Goal: Find contact information: Find contact information

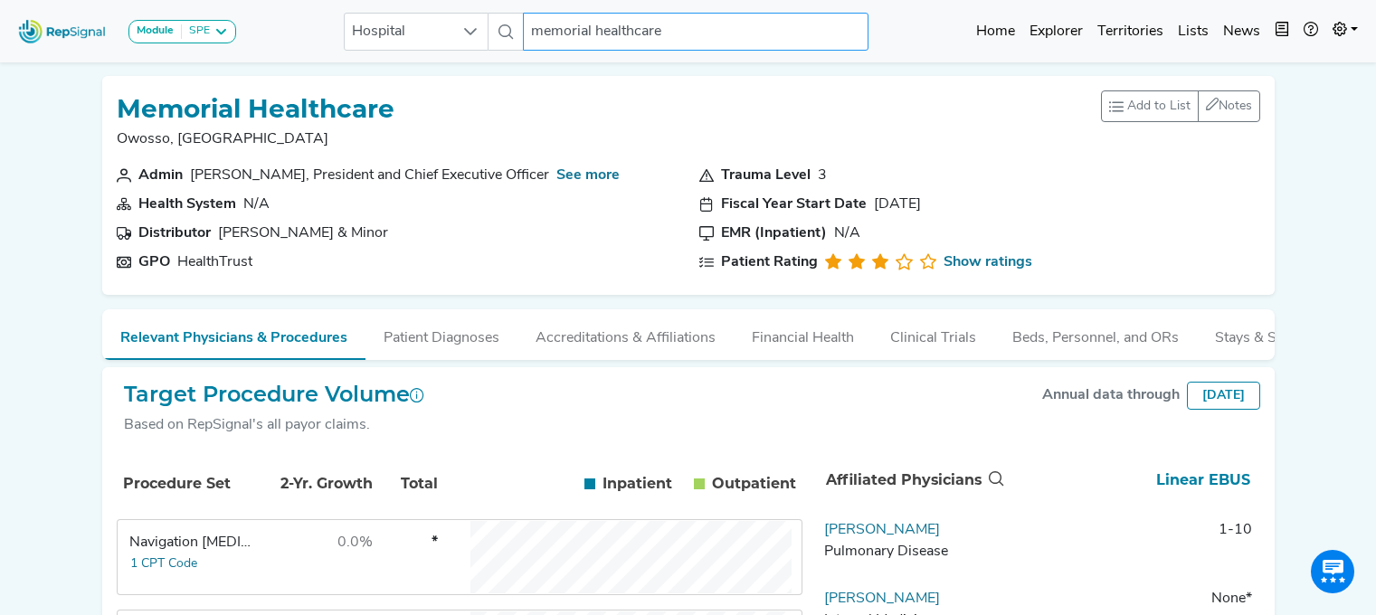
scroll to position [203, 14]
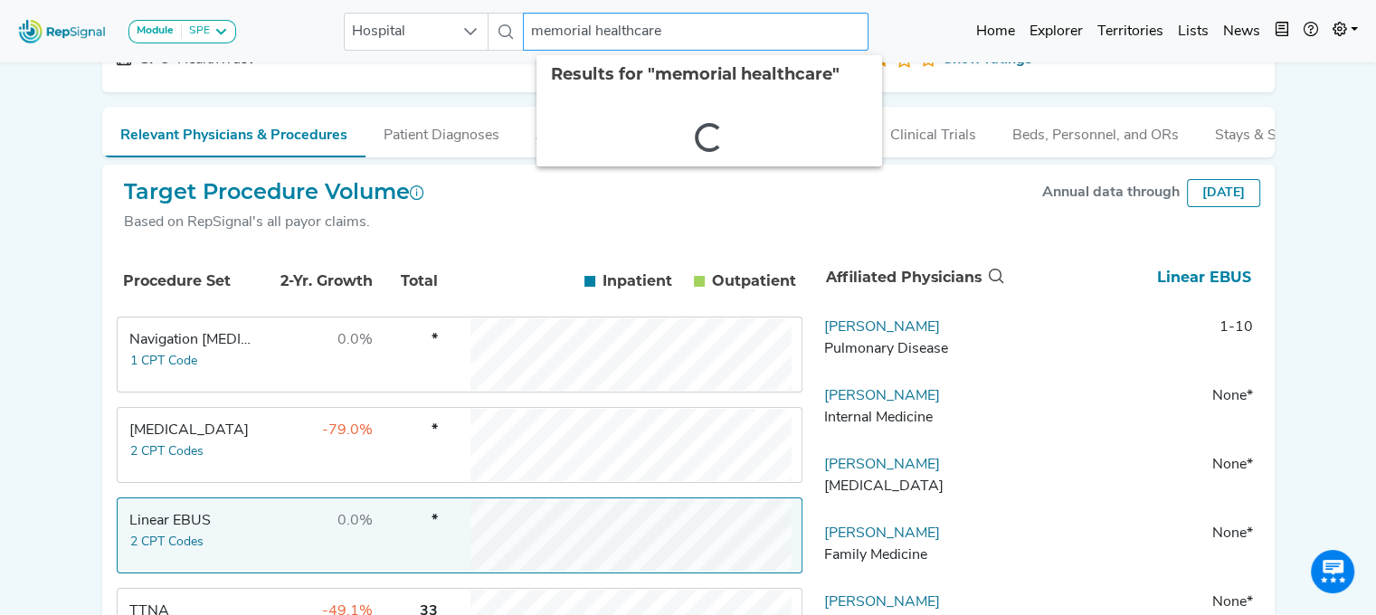
drag, startPoint x: 0, startPoint y: 0, endPoint x: 515, endPoint y: 5, distance: 514.9
click at [515, 5] on nav "Module SPE [MEDICAL_DATA] Disposable Bronchoscope SBRT SPE TTNA [MEDICAL_DATA] …" at bounding box center [688, 31] width 1376 height 62
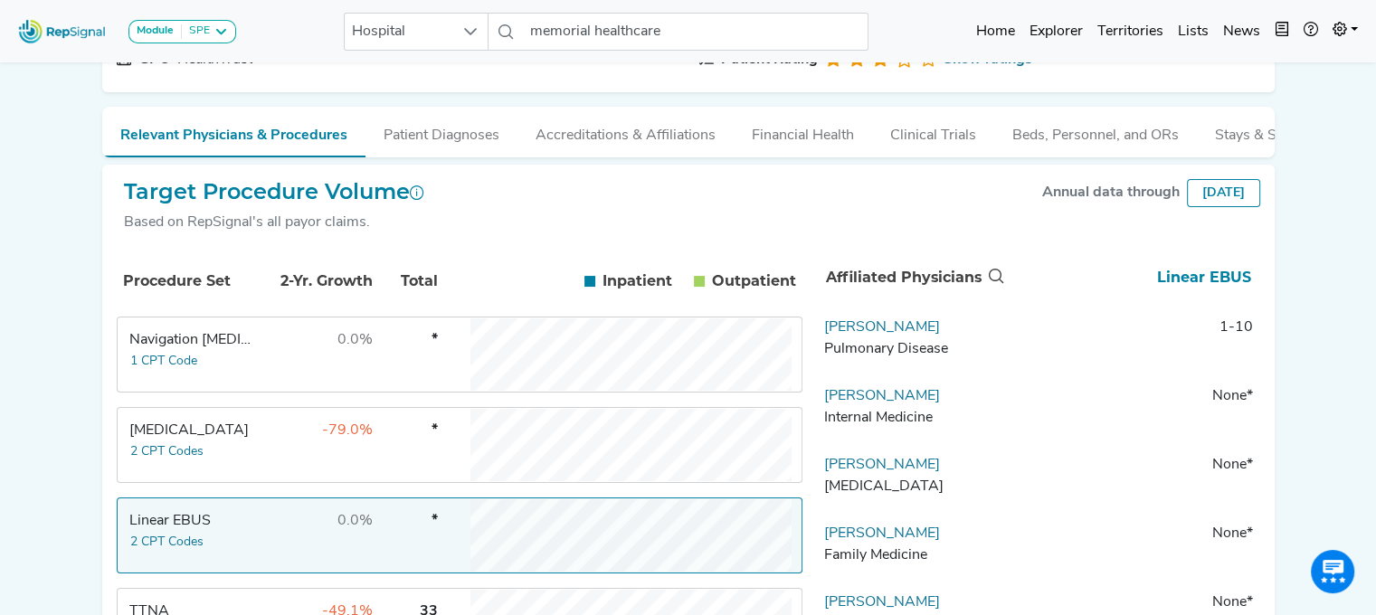
click at [515, 5] on nav "Module SPE [MEDICAL_DATA] Disposable Bronchoscope SBRT SPE TTNA [MEDICAL_DATA] …" at bounding box center [688, 31] width 1376 height 62
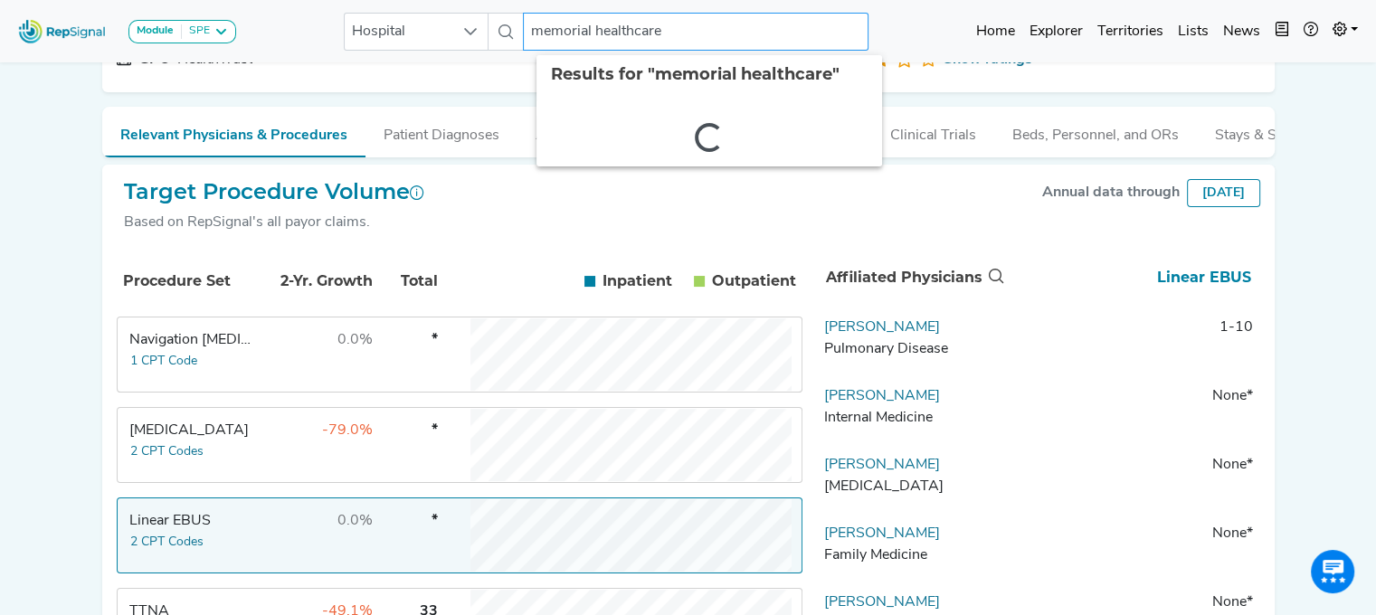
drag, startPoint x: 527, startPoint y: 33, endPoint x: 810, endPoint y: 36, distance: 283.2
click at [810, 36] on input "memorial healthcare" at bounding box center [696, 32] width 346 height 38
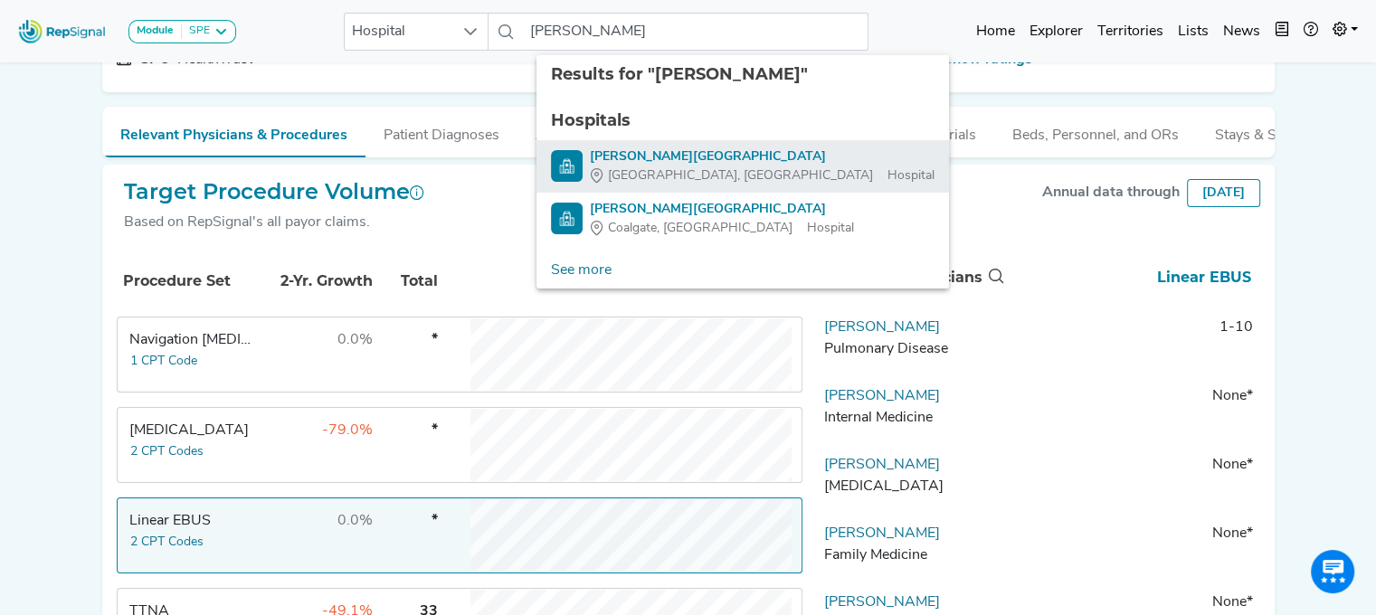
click at [661, 153] on div "[PERSON_NAME][GEOGRAPHIC_DATA]" at bounding box center [762, 156] width 345 height 19
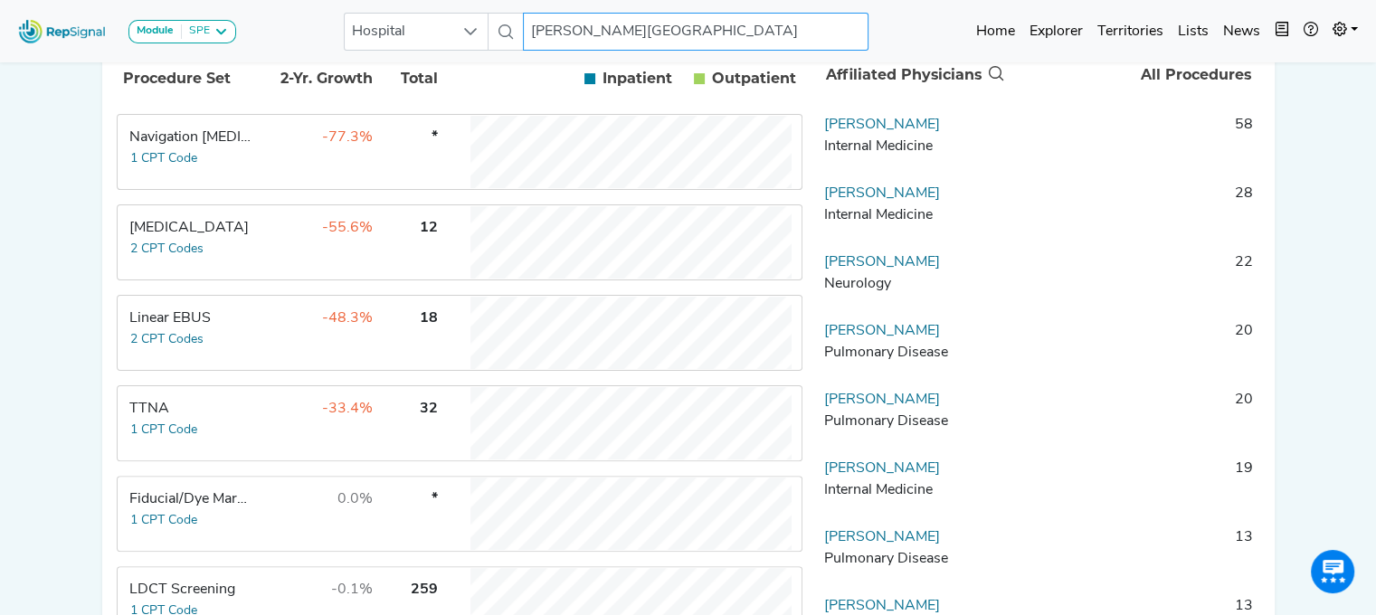
scroll to position [411, 14]
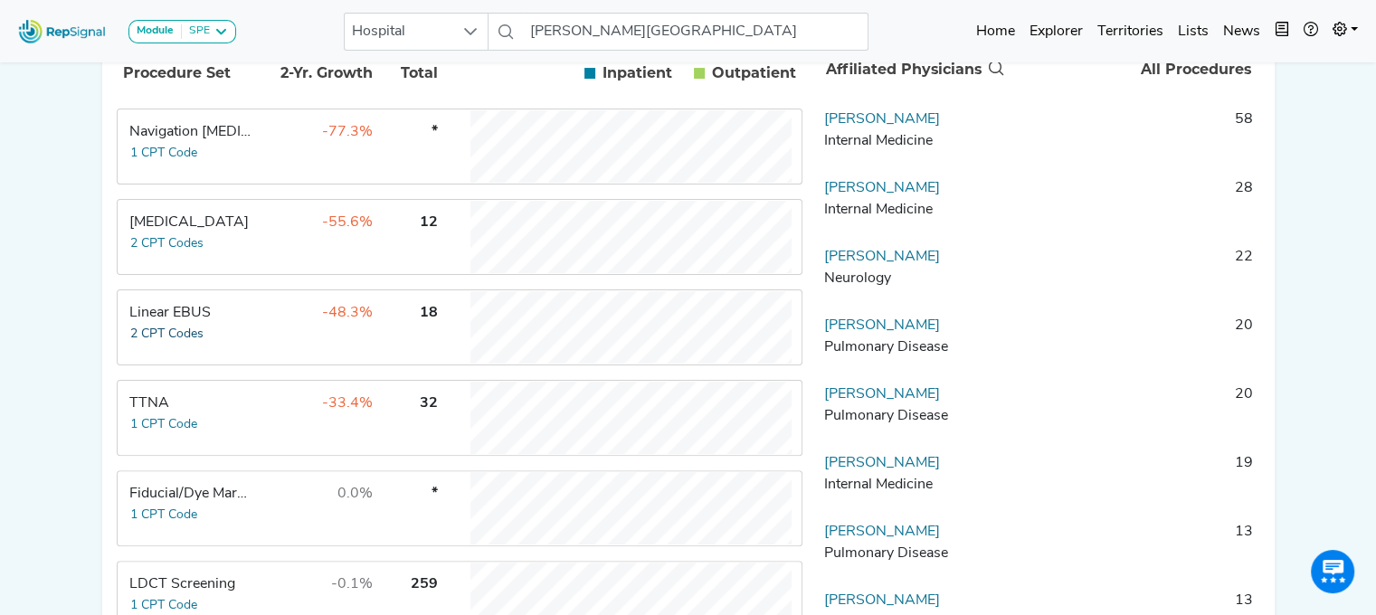
click at [132, 338] on button "2 CPT Codes" at bounding box center [166, 334] width 75 height 21
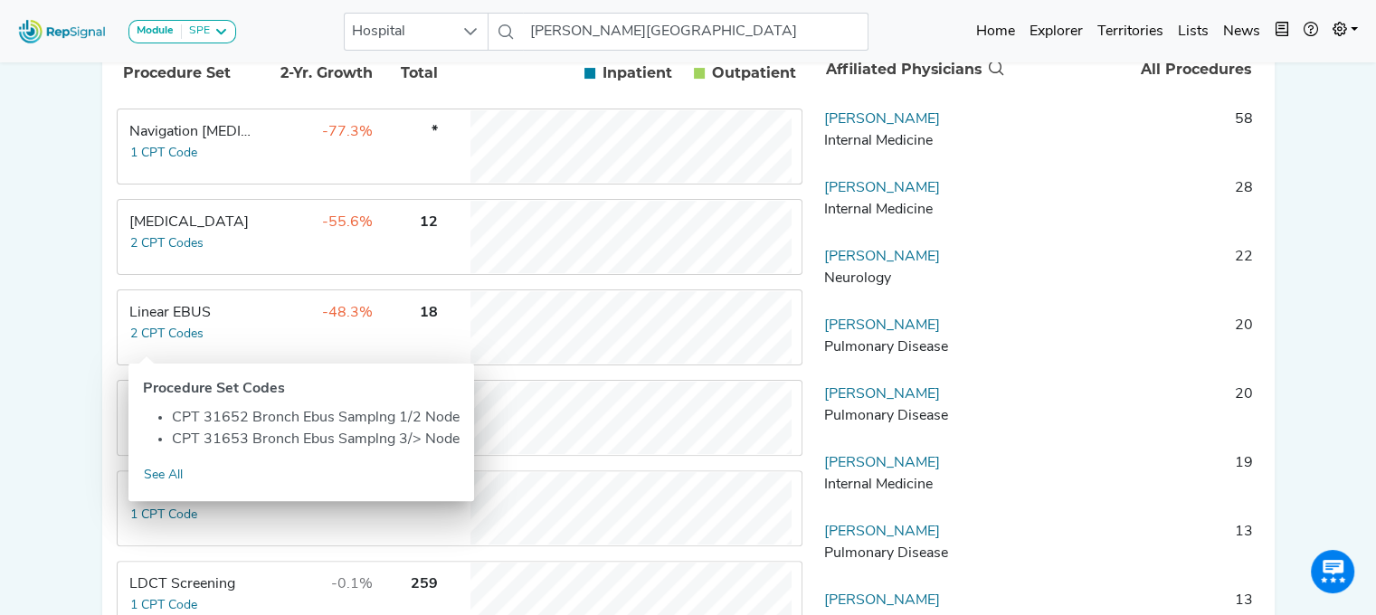
click at [62, 258] on div "Module SPE [MEDICAL_DATA] Disposable Bronchoscope SBRT SPE TTNA [MEDICAL_DATA] …" at bounding box center [688, 257] width 1376 height 1337
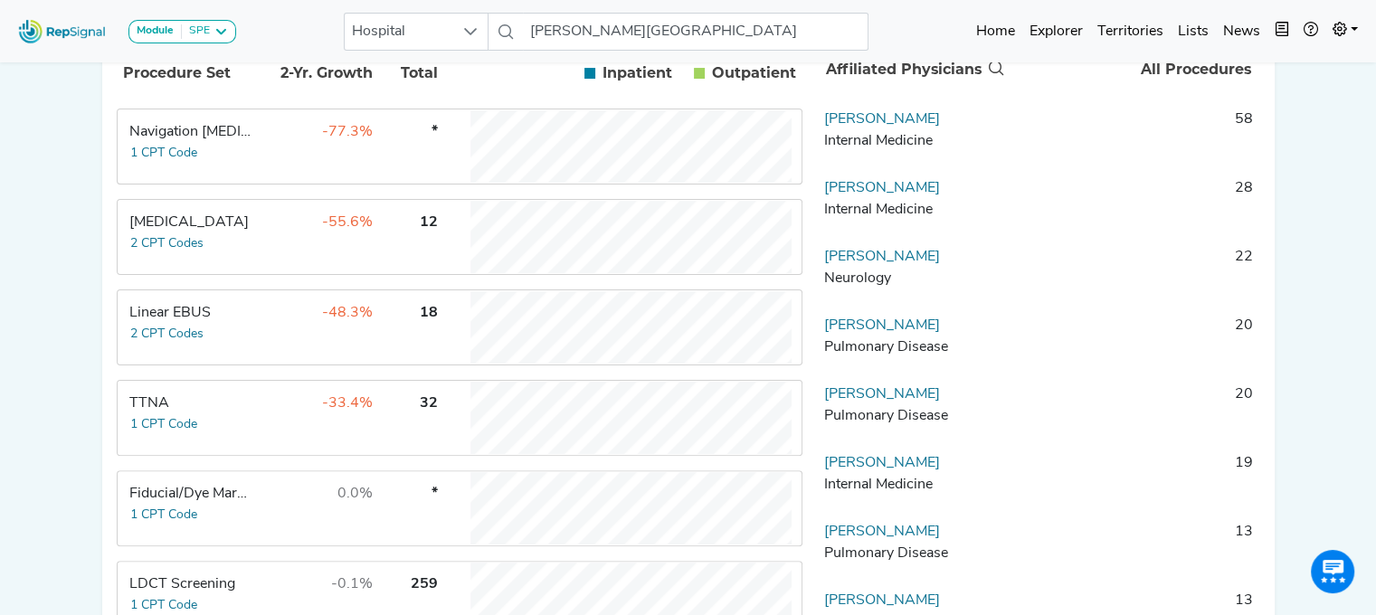
click at [179, 324] on div "Linear EBUS" at bounding box center [191, 313] width 124 height 22
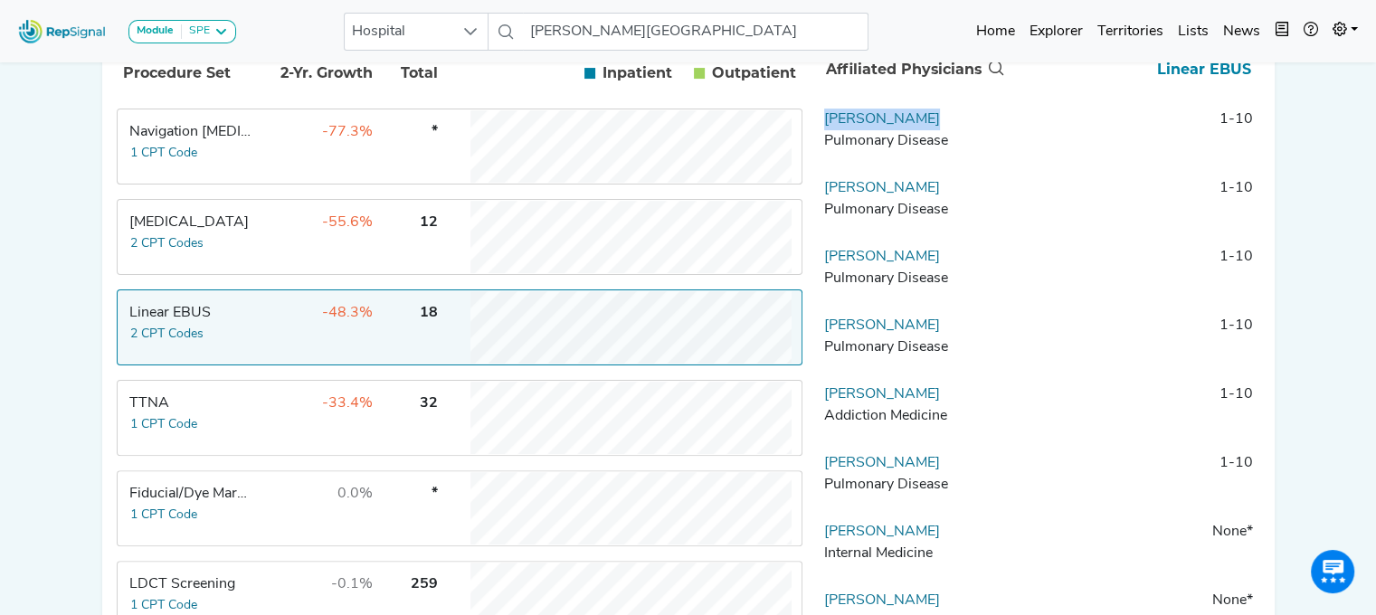
drag, startPoint x: 956, startPoint y: 137, endPoint x: 805, endPoint y: 128, distance: 150.4
click at [817, 128] on td "[PERSON_NAME] Pulmonary Disease" at bounding box center [912, 136] width 190 height 54
drag, startPoint x: 819, startPoint y: 128, endPoint x: 816, endPoint y: 93, distance: 35.4
click at [818, 93] on th "Affiliated Physicians" at bounding box center [913, 70] width 190 height 60
click at [832, 127] on link "[PERSON_NAME]" at bounding box center [882, 119] width 116 height 14
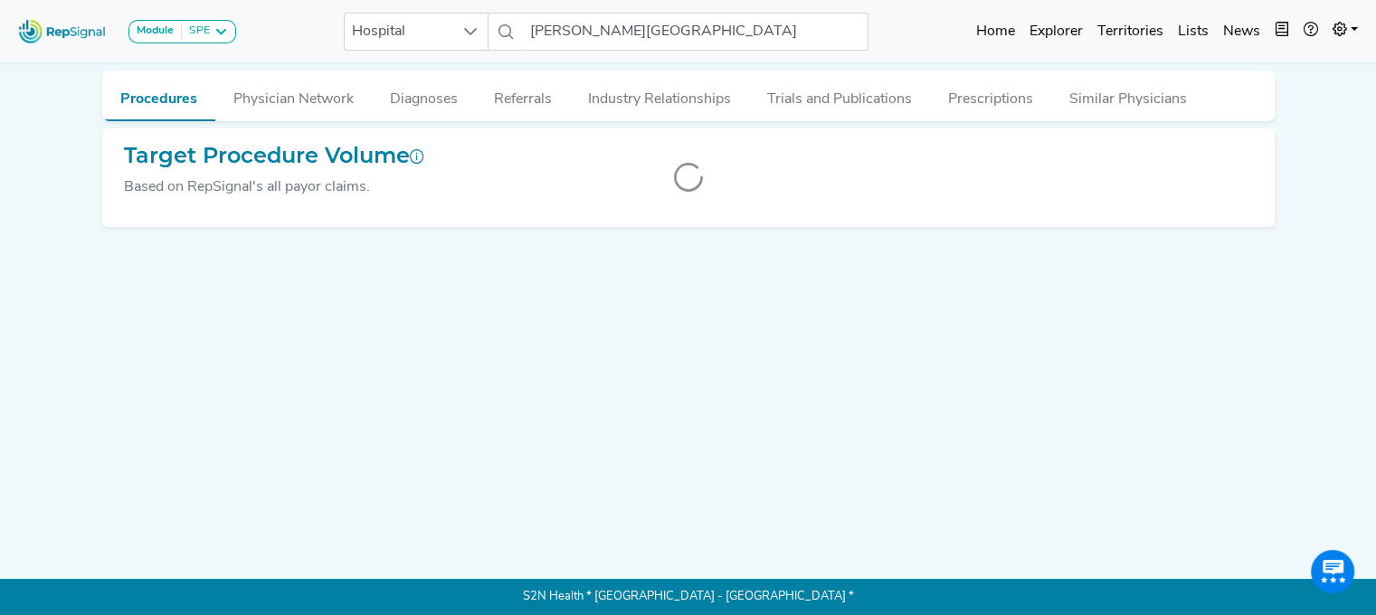
scroll to position [0, 14]
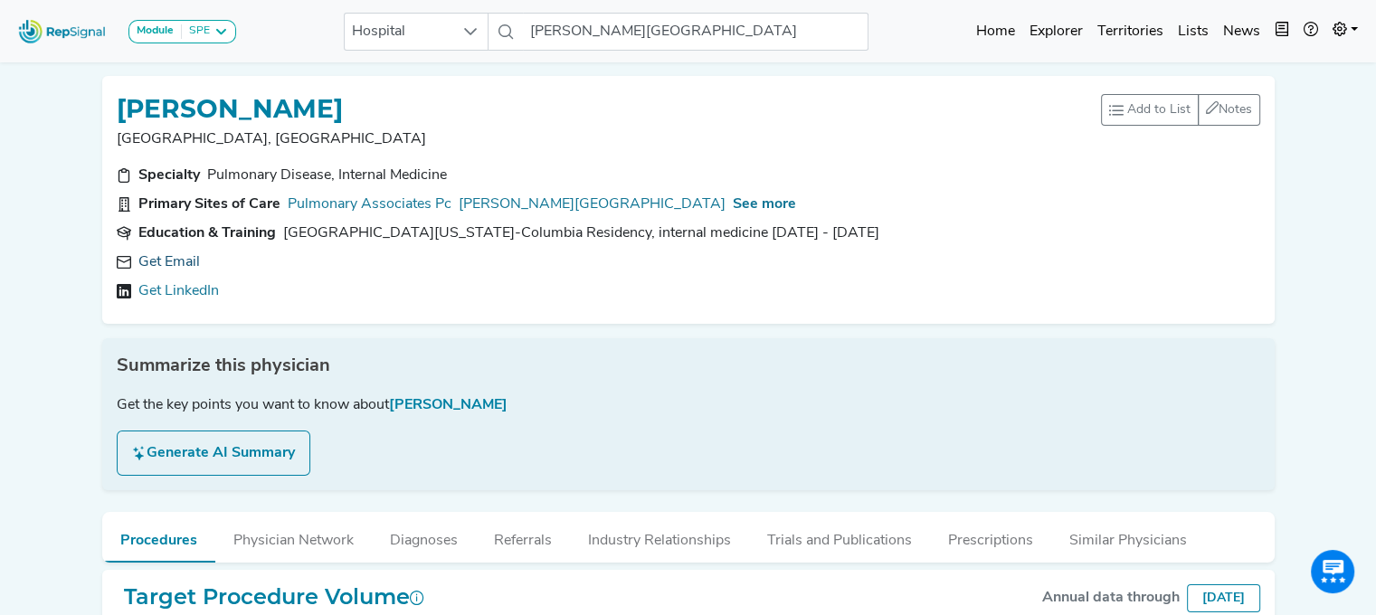
click at [150, 254] on link "Get Email" at bounding box center [169, 263] width 62 height 22
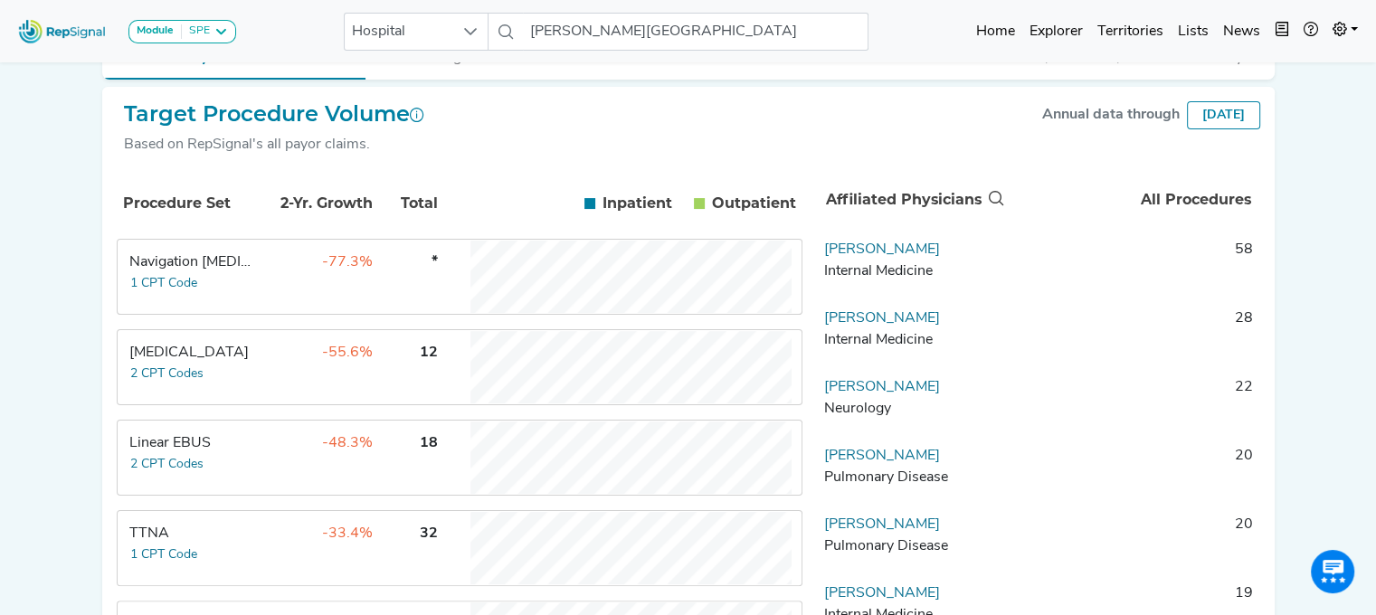
scroll to position [343, 14]
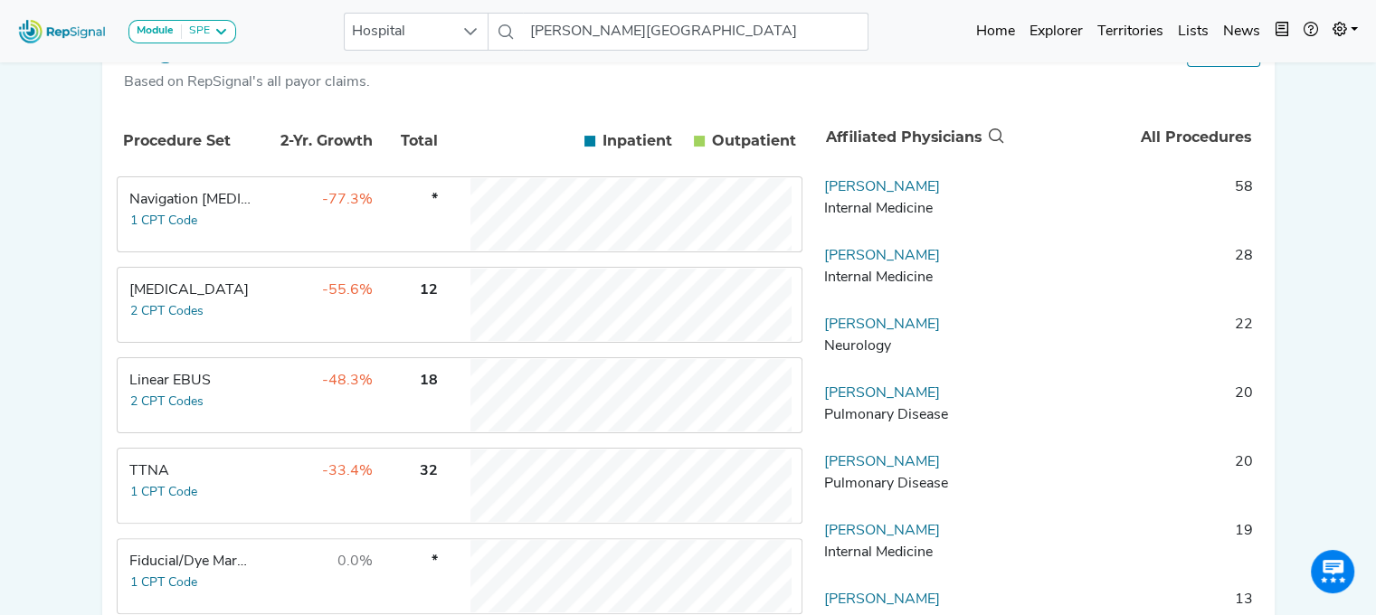
click at [221, 318] on td "[MEDICAL_DATA] 2 CPT Codes" at bounding box center [187, 305] width 136 height 72
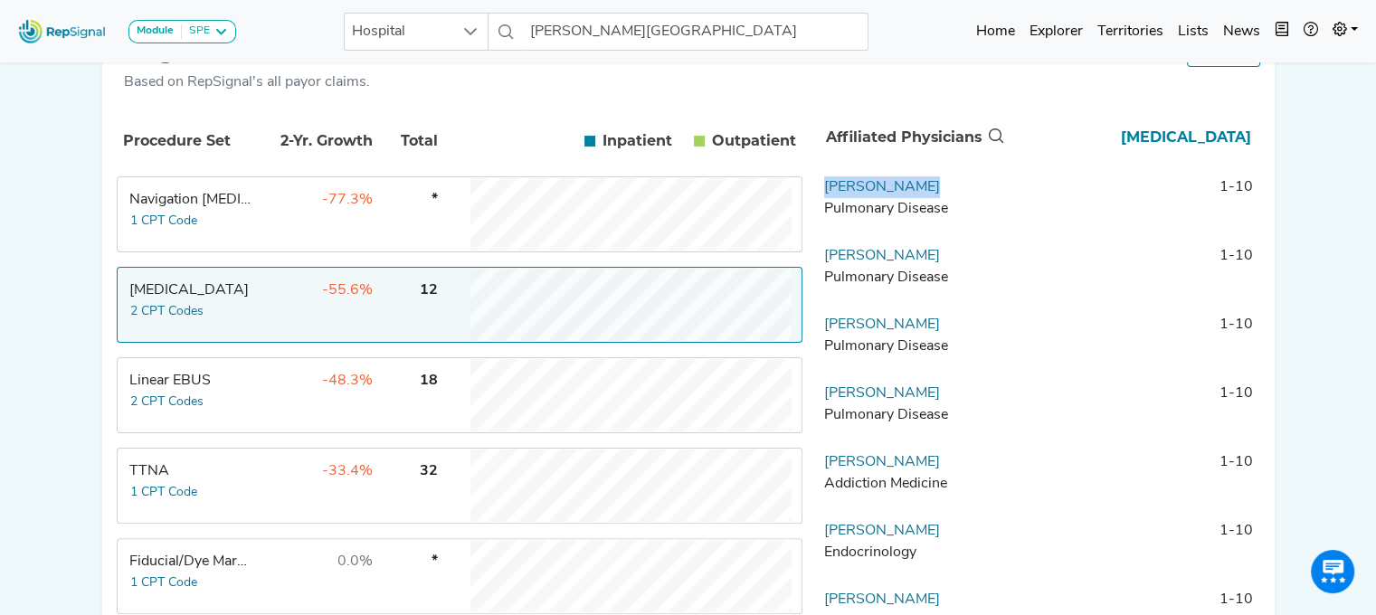
drag, startPoint x: 927, startPoint y: 203, endPoint x: 807, endPoint y: 205, distance: 119.5
click at [817, 205] on td "[PERSON_NAME] Pulmonary Disease" at bounding box center [912, 203] width 190 height 54
copy link "[PERSON_NAME]"
click at [804, 109] on div "Target Procedure Volume Based on RepSignal's all payor claims. Annual data thro…" at bounding box center [689, 74] width 1144 height 70
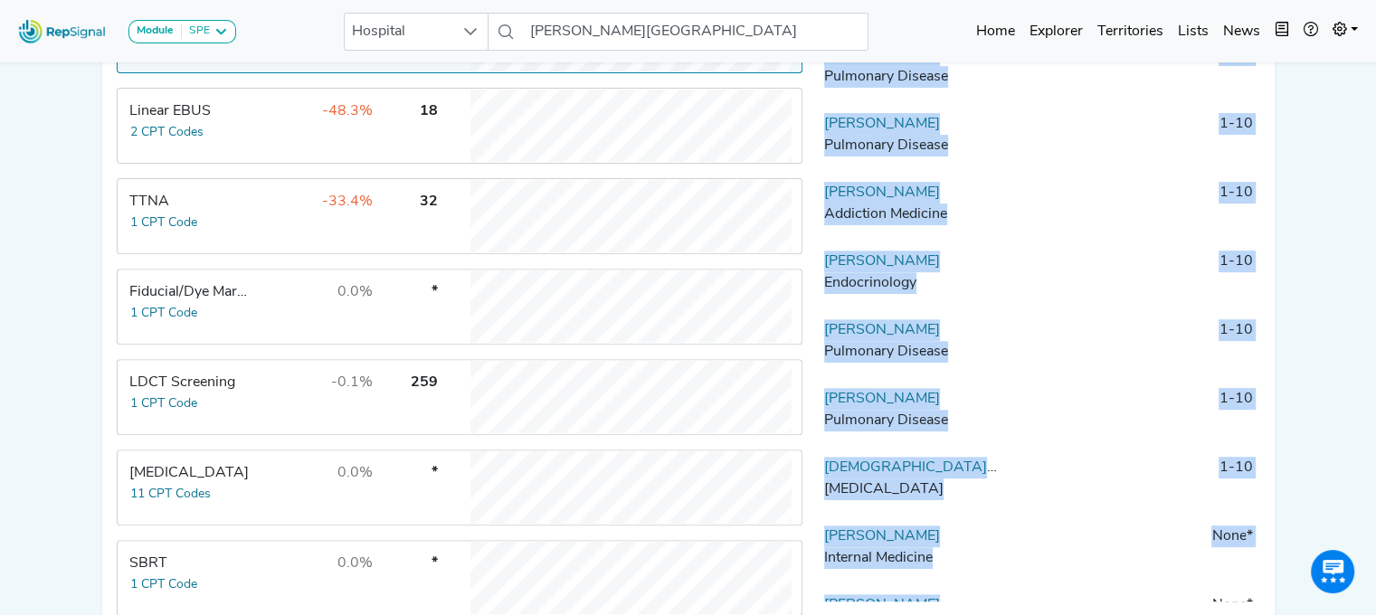
scroll to position [138, 0]
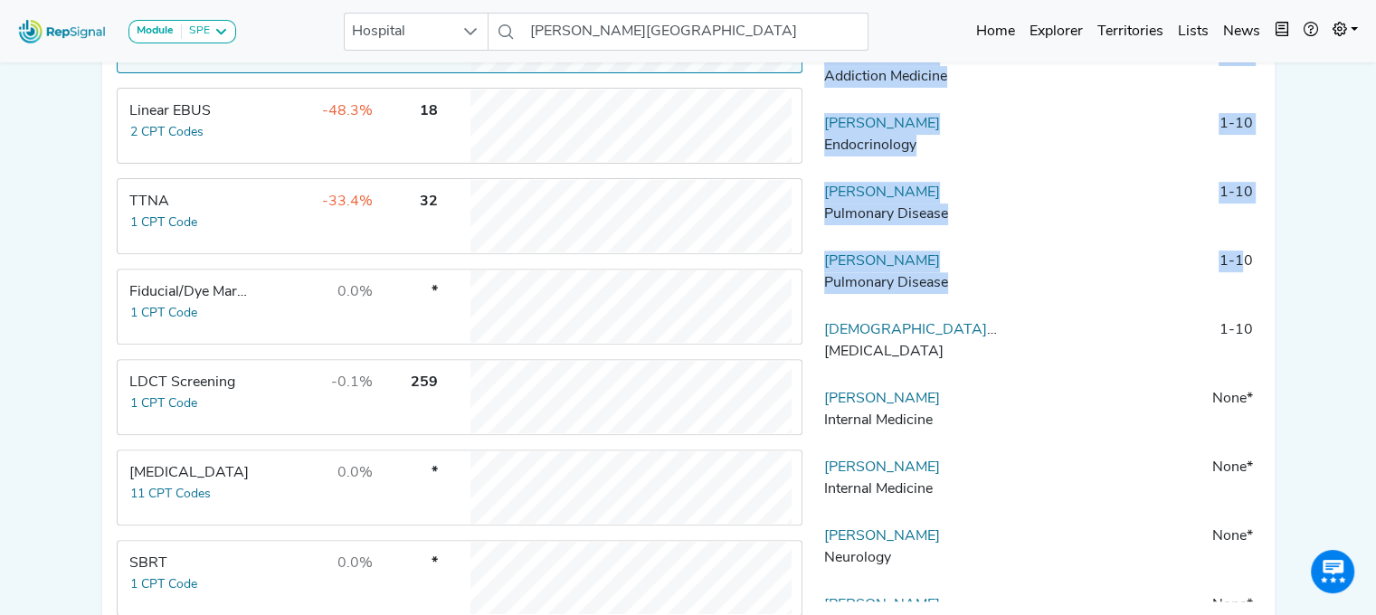
drag, startPoint x: 806, startPoint y: 191, endPoint x: 1212, endPoint y: 295, distance: 419.4
click at [1212, 295] on tbody "[PERSON_NAME] Pulmonary Disease 1-10 [PERSON_NAME] Pulmonary Disease 1-10 [PERS…" at bounding box center [1038, 254] width 443 height 695
copy tbody "[PERSON_NAME] Pulmonary Disease 1-10 [PERSON_NAME] Pulmonary Disease 1-10 [PERS…"
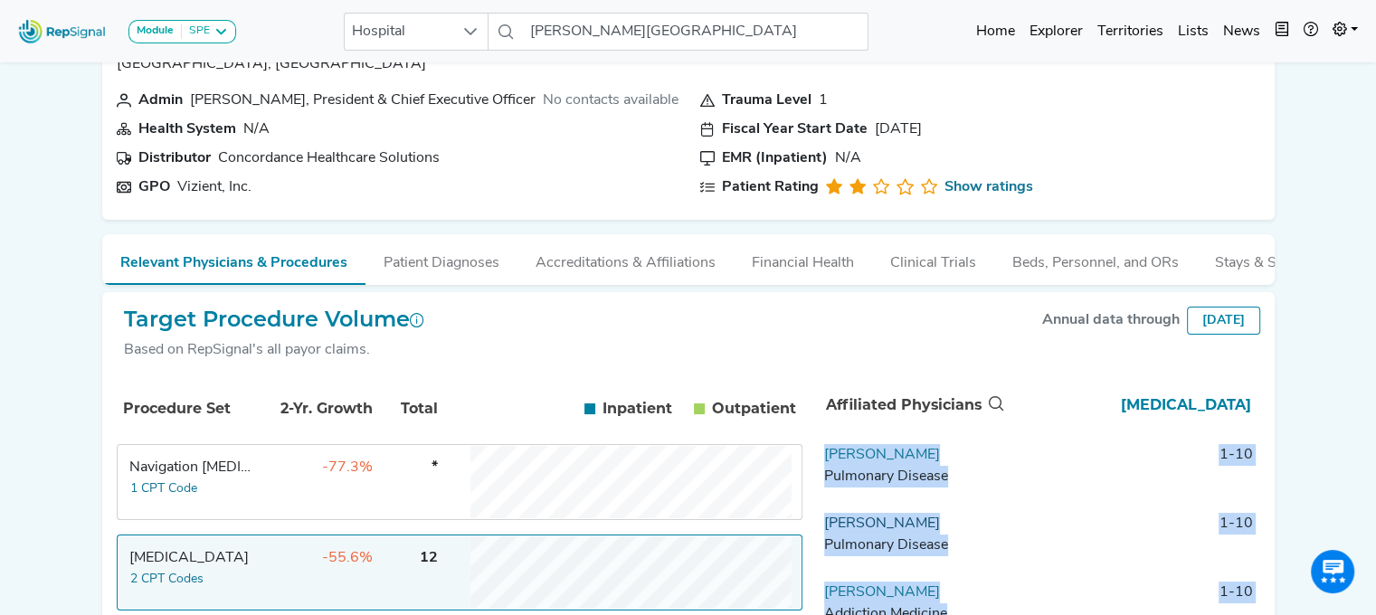
click at [848, 531] on link "[PERSON_NAME]" at bounding box center [882, 524] width 116 height 14
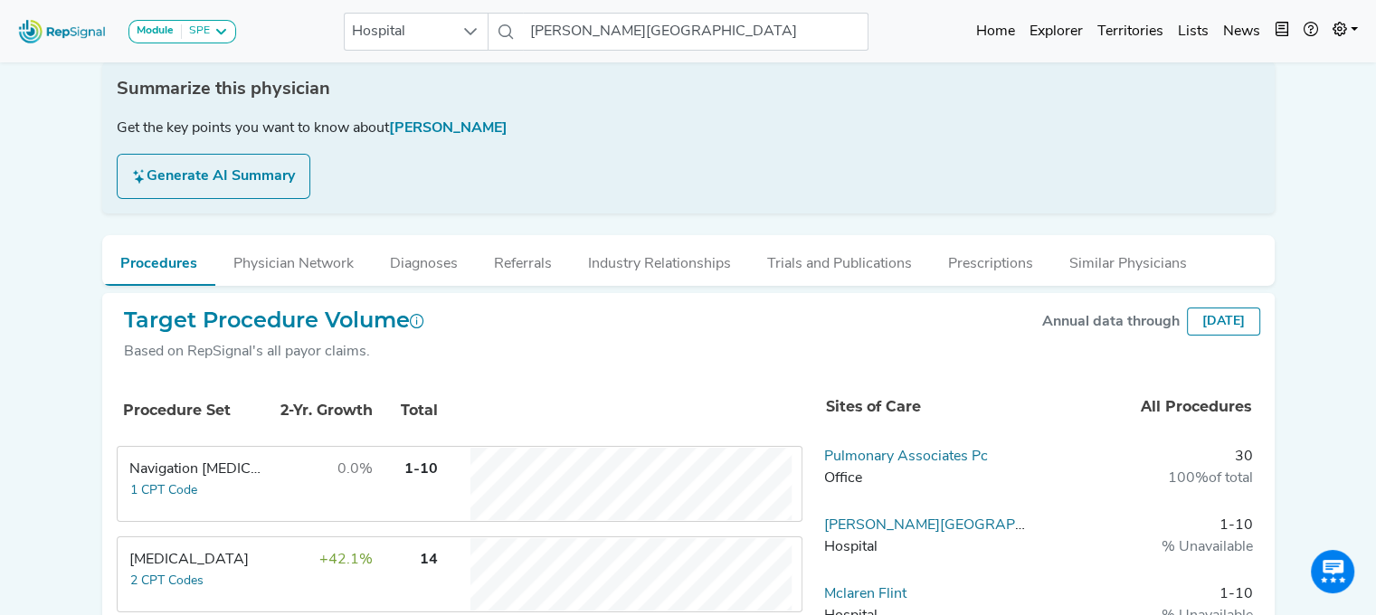
scroll to position [0, 14]
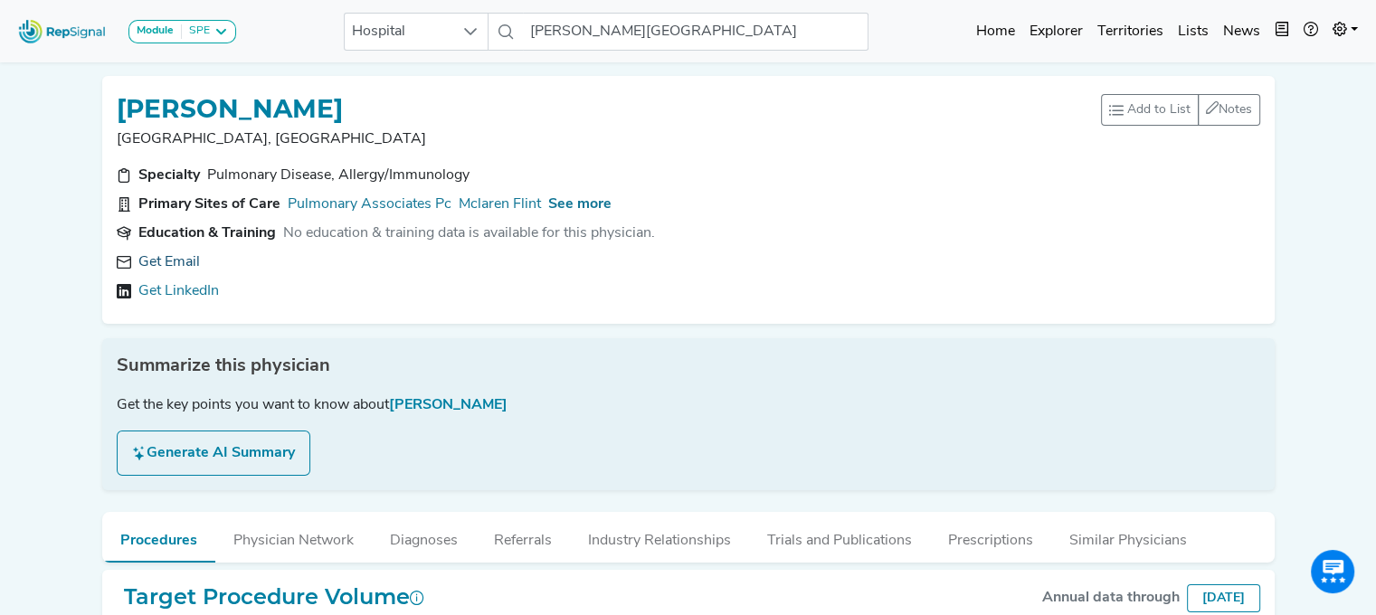
click at [152, 257] on link "Get Email" at bounding box center [169, 263] width 62 height 22
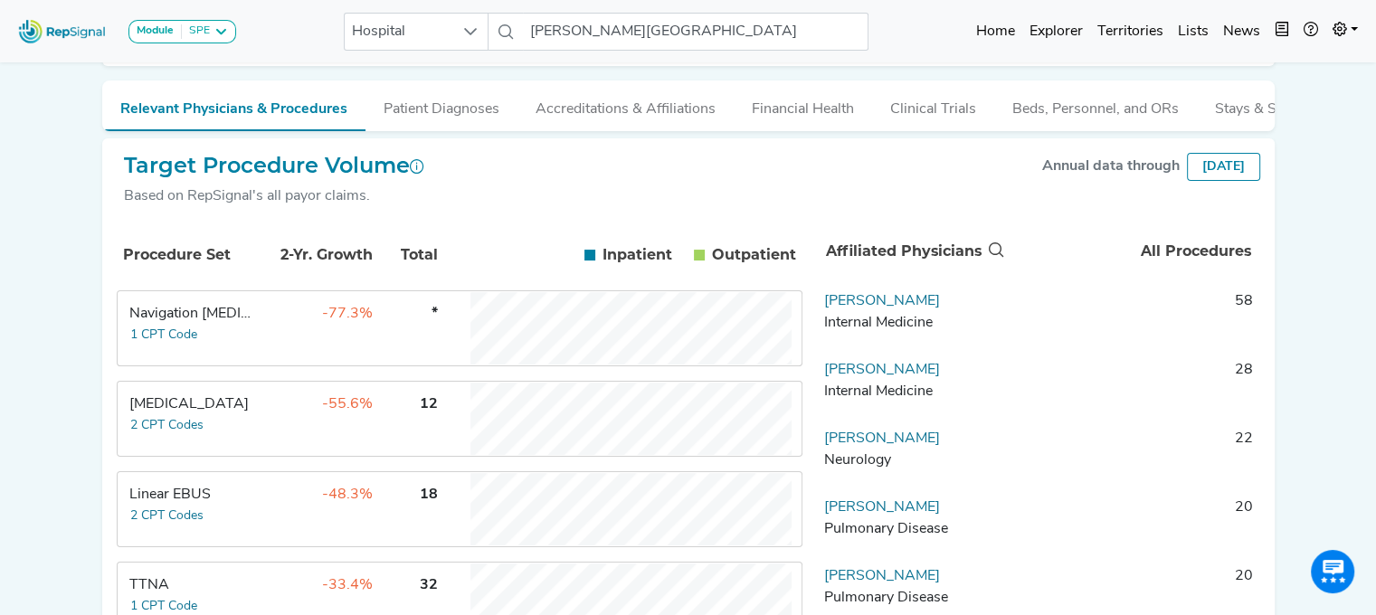
scroll to position [297, 14]
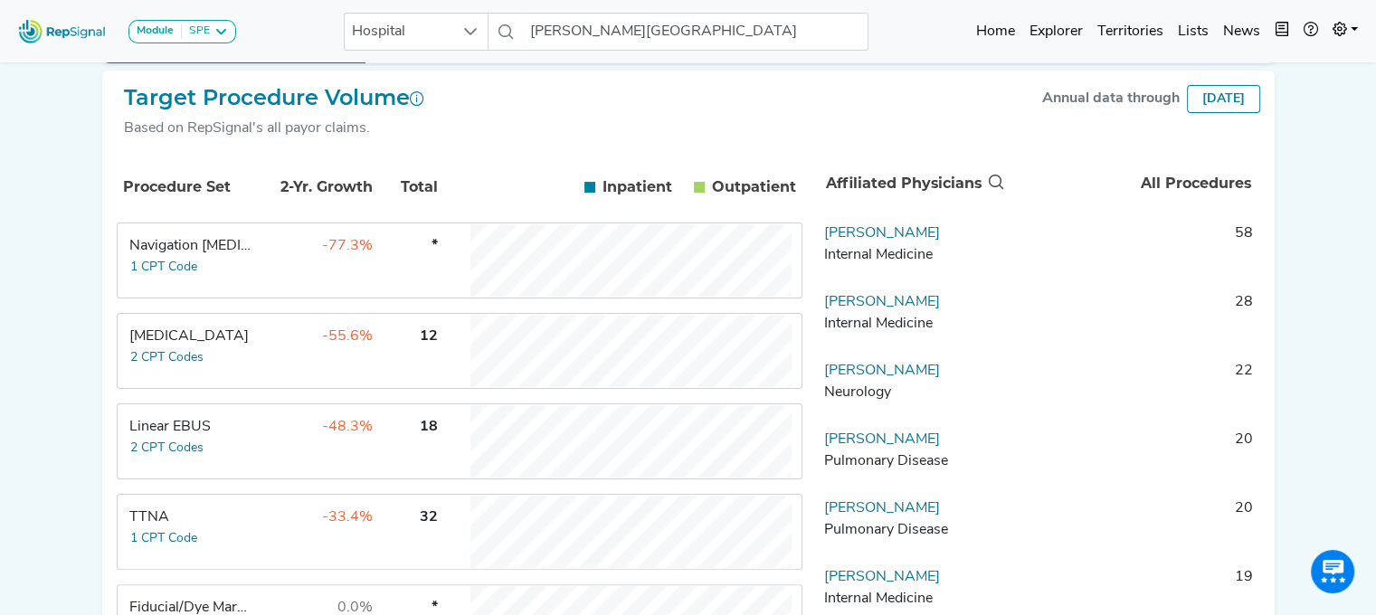
click at [155, 438] on div "Linear EBUS" at bounding box center [191, 427] width 124 height 22
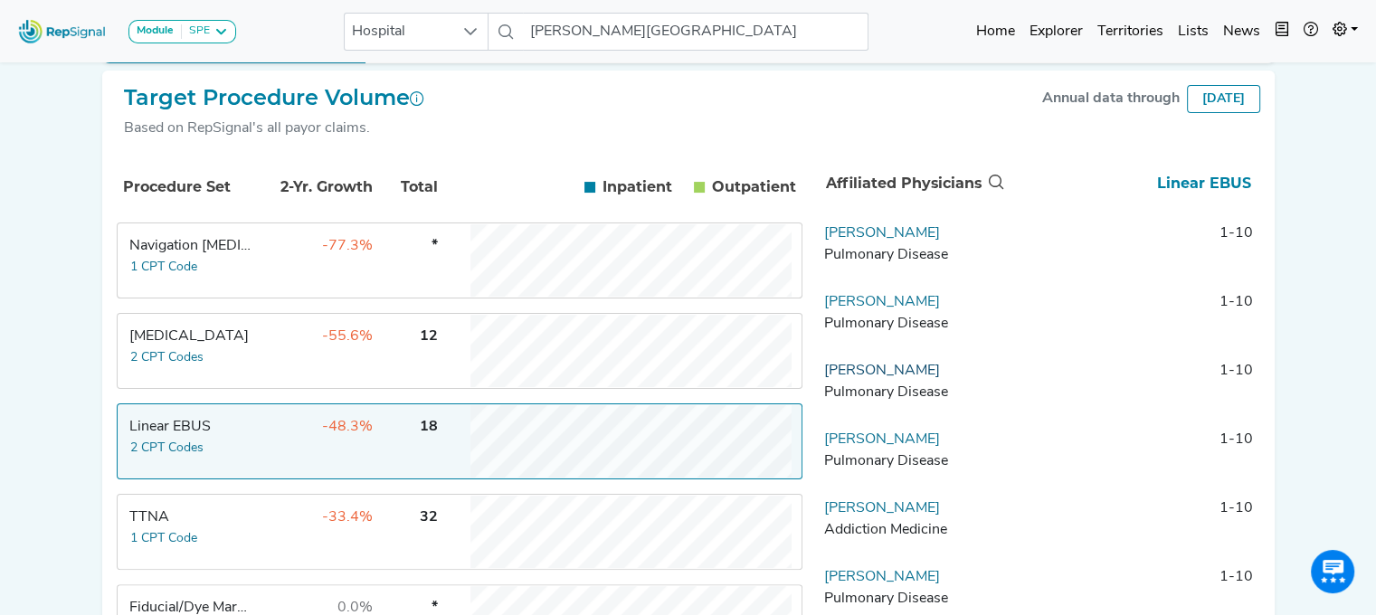
click at [830, 378] on link "[PERSON_NAME]" at bounding box center [882, 371] width 116 height 14
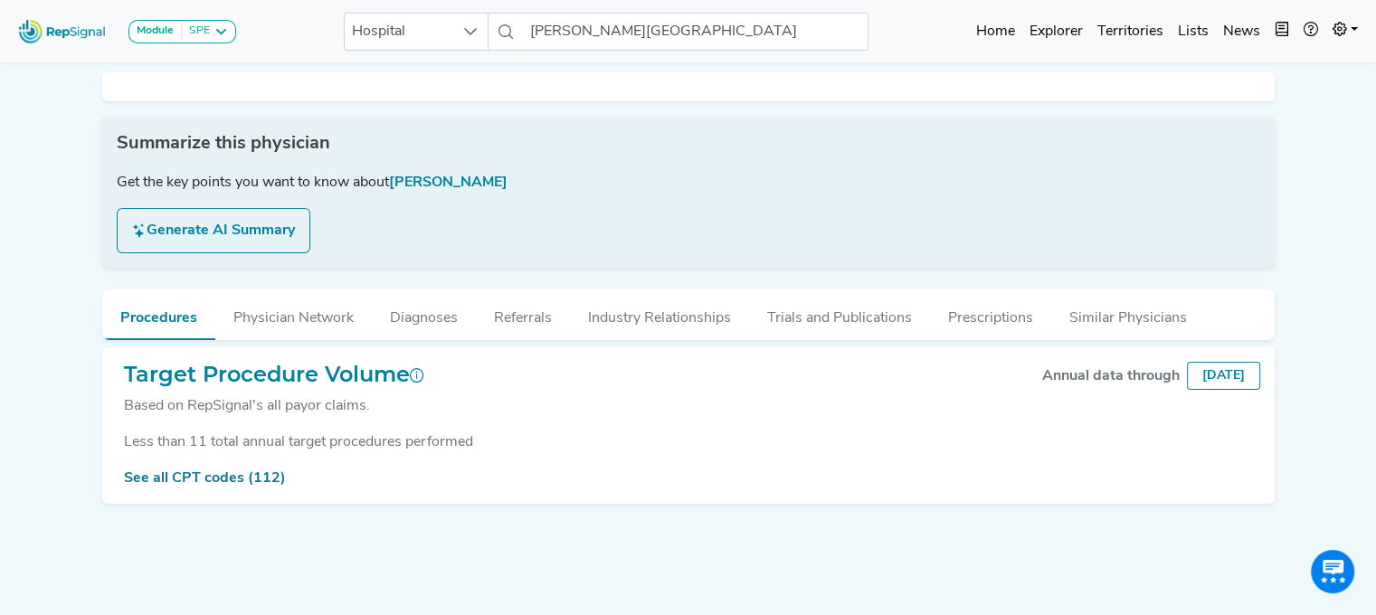
scroll to position [0, 14]
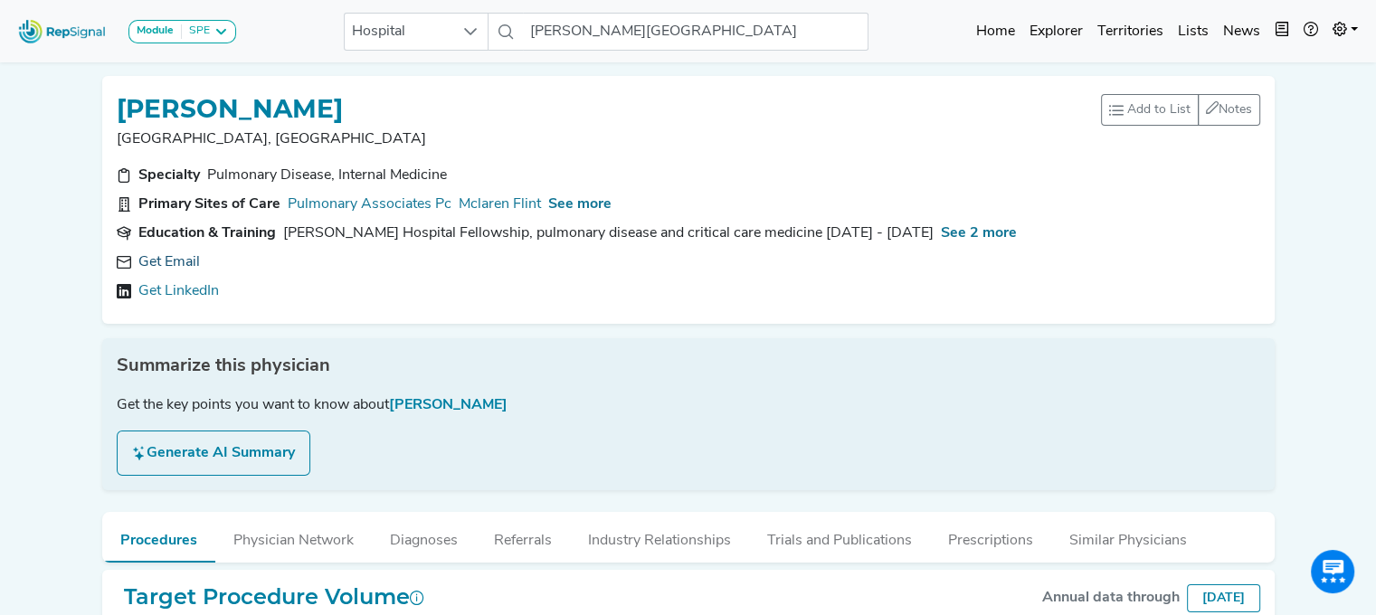
click at [147, 256] on link "Get Email" at bounding box center [169, 263] width 62 height 22
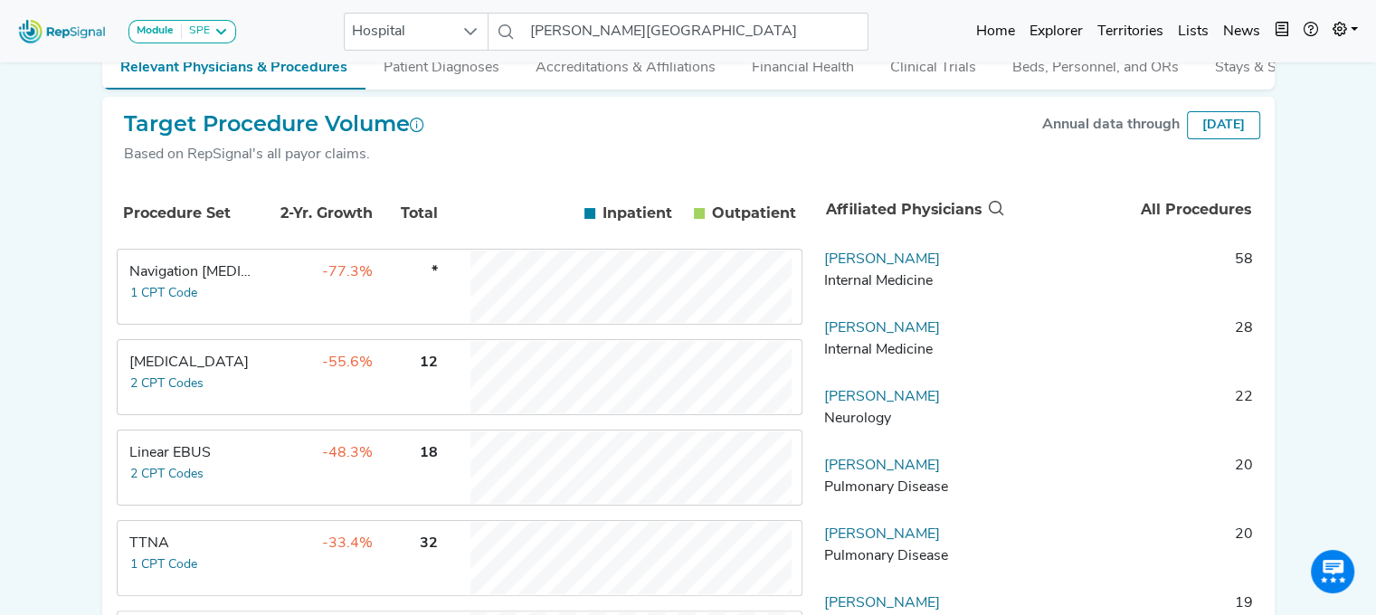
scroll to position [278, 14]
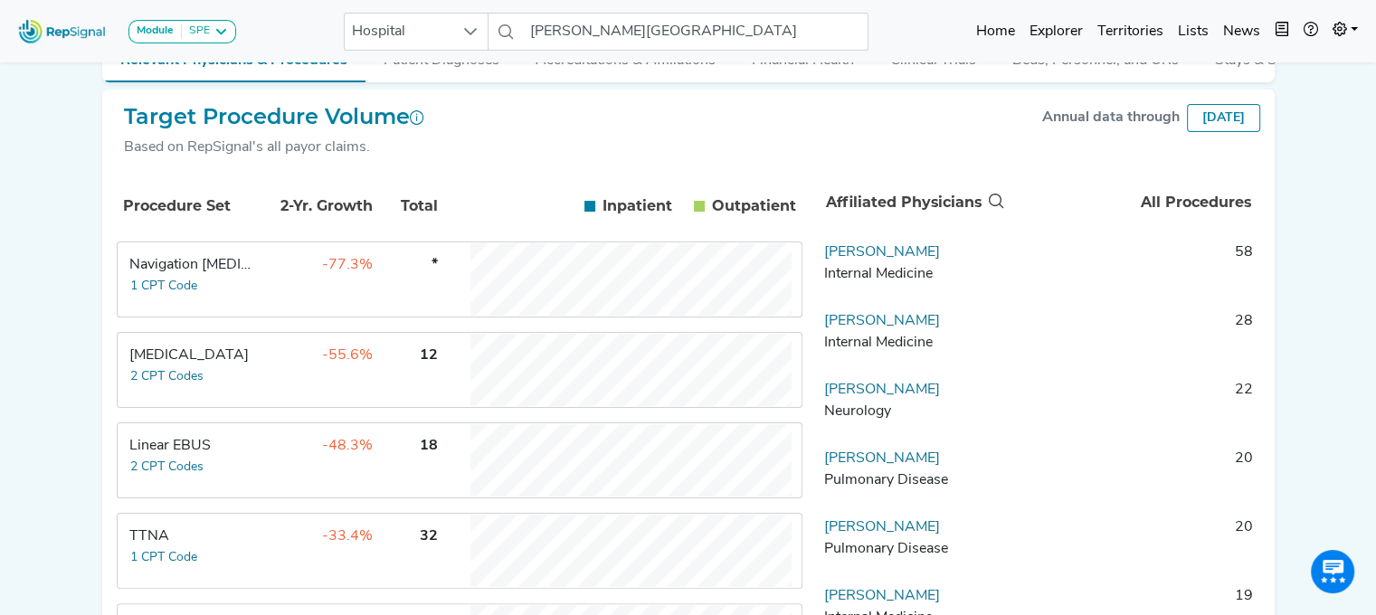
click at [170, 452] on div "Linear EBUS" at bounding box center [191, 446] width 124 height 22
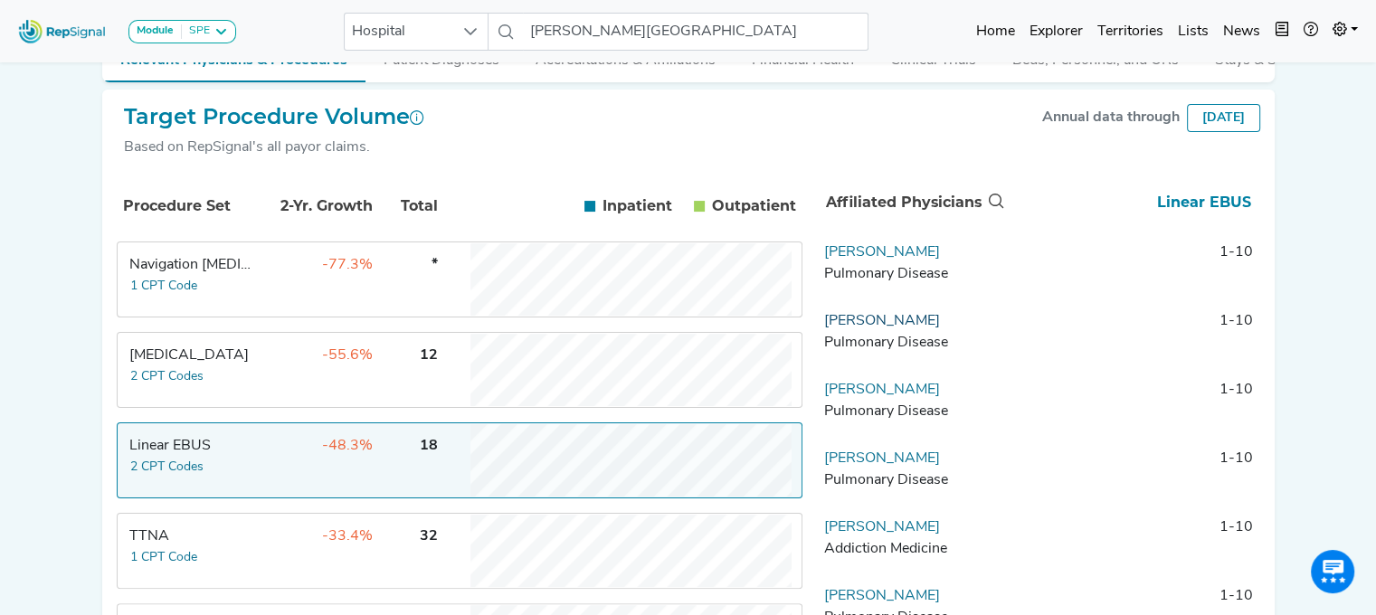
click at [848, 328] on link "[PERSON_NAME]" at bounding box center [882, 321] width 116 height 14
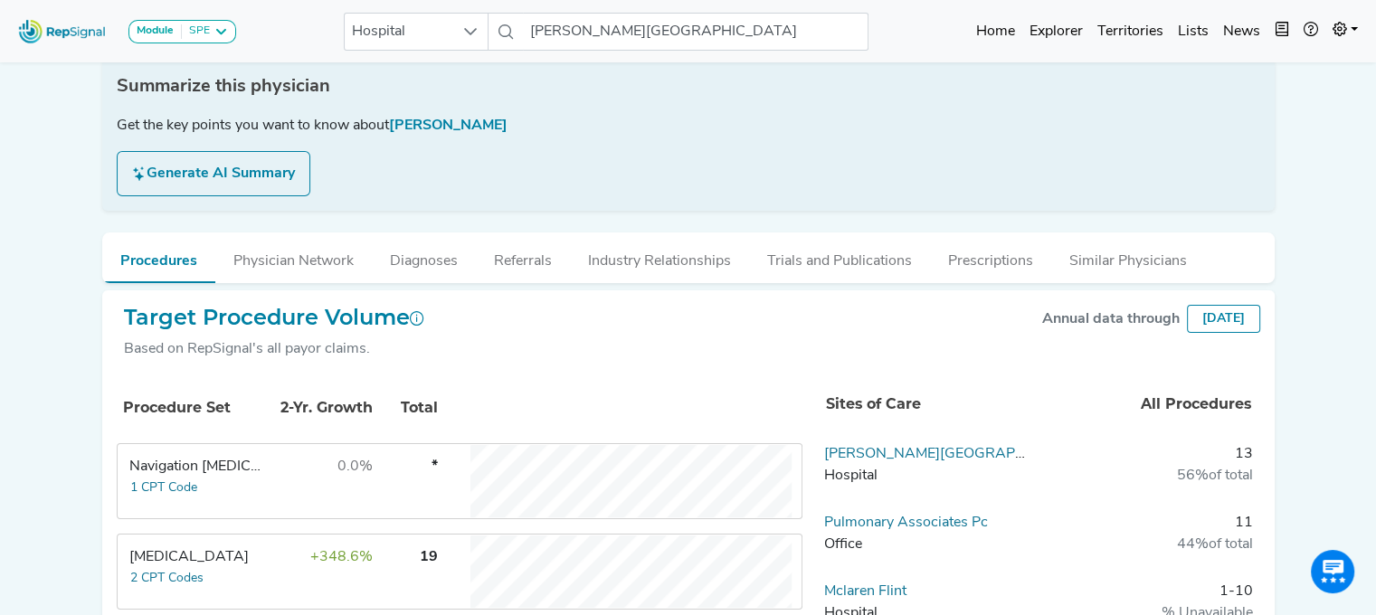
scroll to position [0, 14]
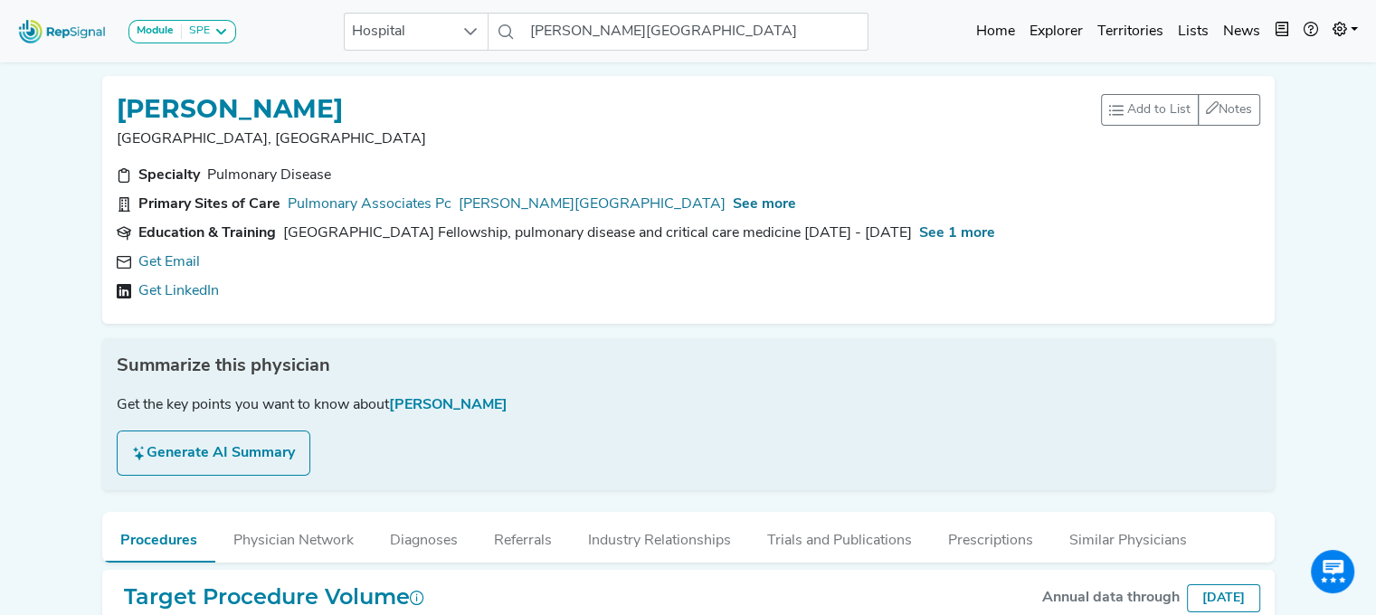
click at [142, 252] on link "Get Email" at bounding box center [169, 263] width 62 height 22
click at [398, 244] on div "Specialty Pulmonary Disease Primary Sites of Care Pulmonary Associates [GEOGRAP…" at bounding box center [688, 237] width 1165 height 145
drag, startPoint x: 409, startPoint y: 121, endPoint x: 100, endPoint y: 90, distance: 310.2
click at [102, 90] on div "[PERSON_NAME], [GEOGRAPHIC_DATA] Add to List Recent Lists: Starred Physicians C…" at bounding box center [688, 200] width 1173 height 248
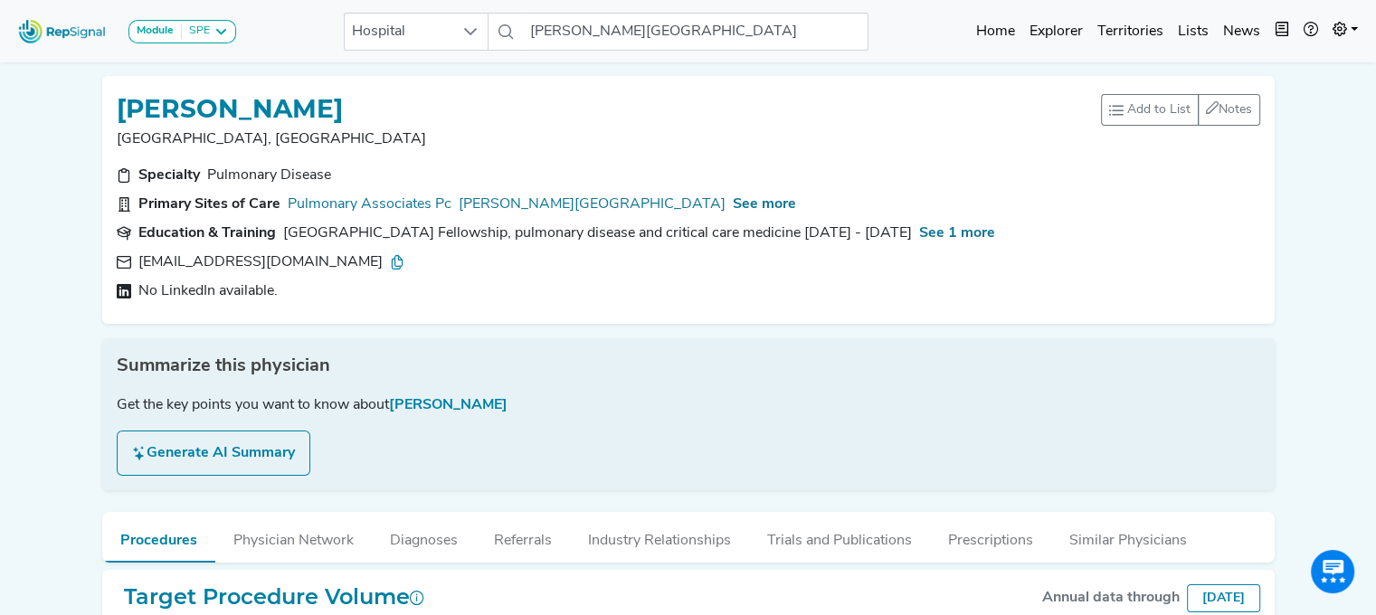
copy h1 "[PERSON_NAME]"
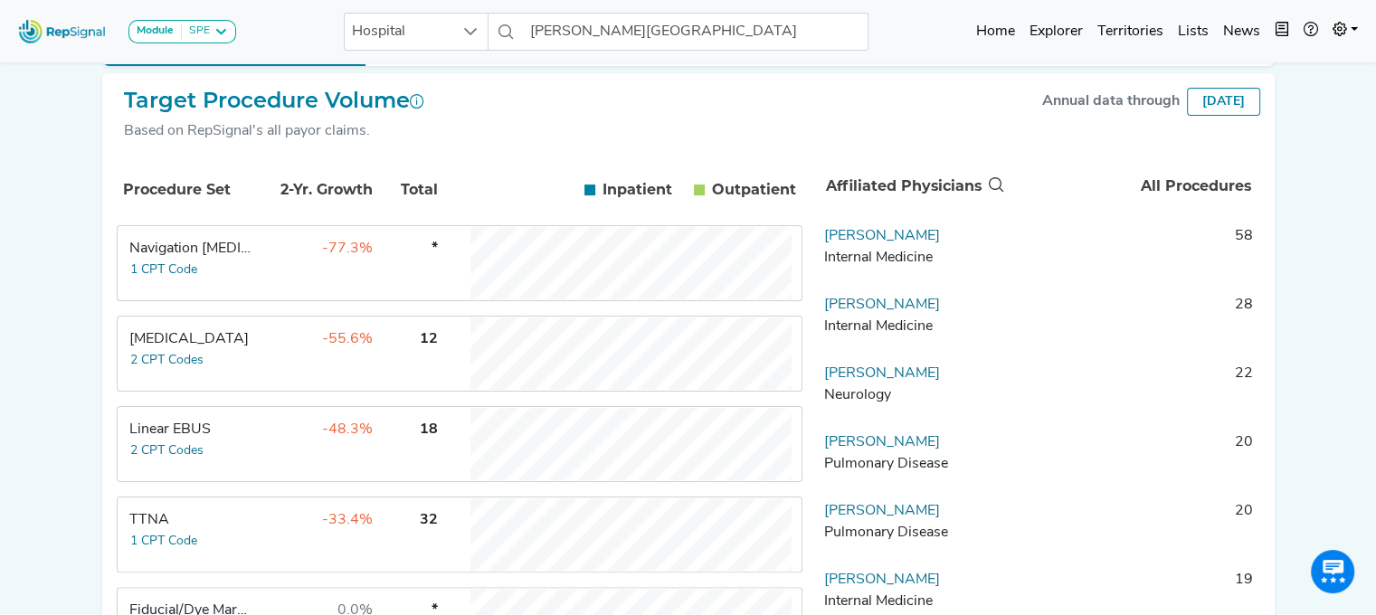
scroll to position [316, 14]
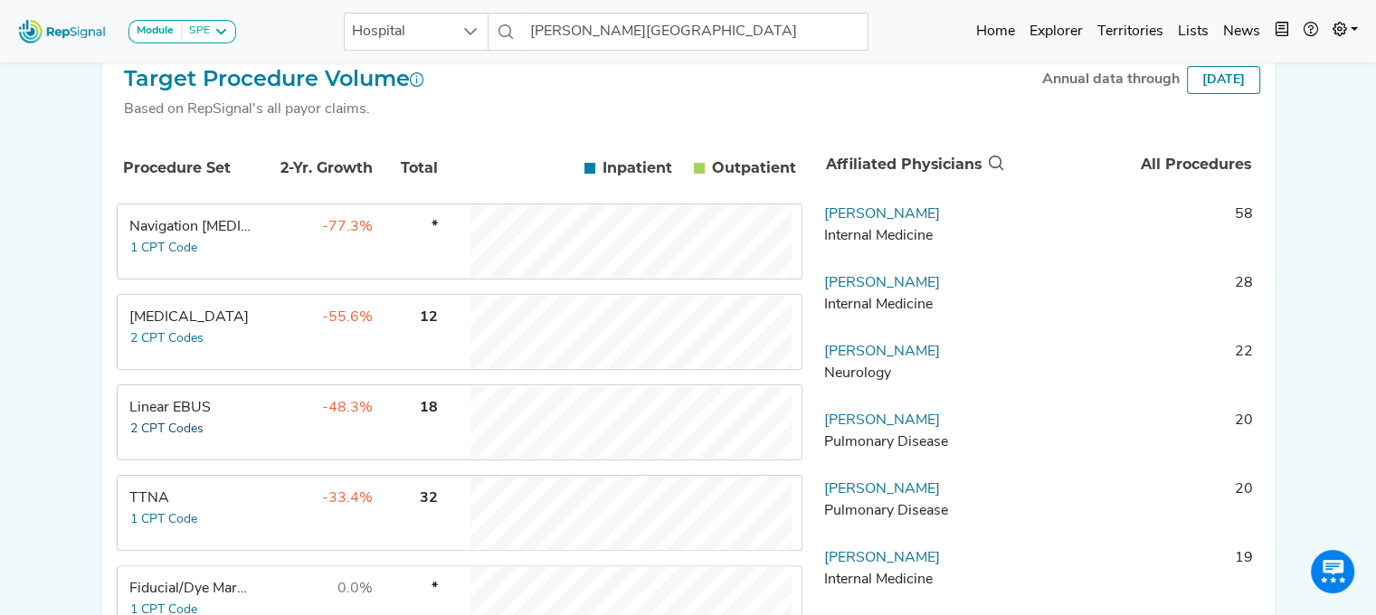
click at [166, 432] on button "2 CPT Codes" at bounding box center [166, 429] width 75 height 21
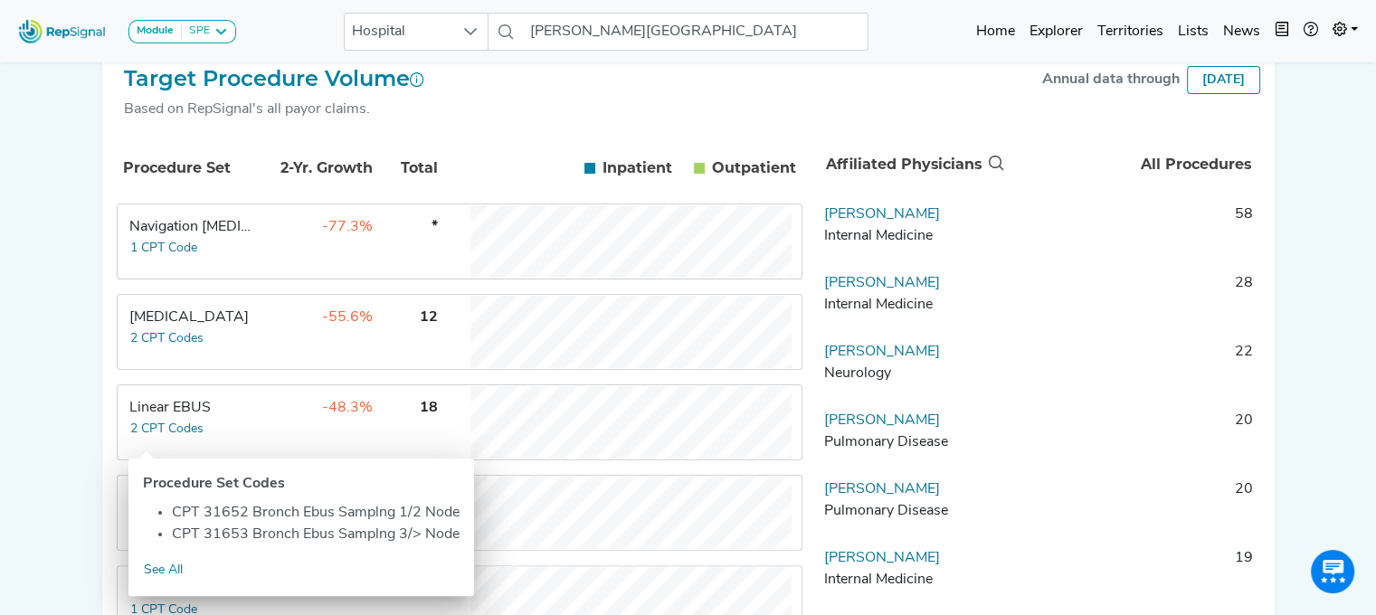
click at [166, 419] on div "Linear EBUS" at bounding box center [191, 408] width 124 height 22
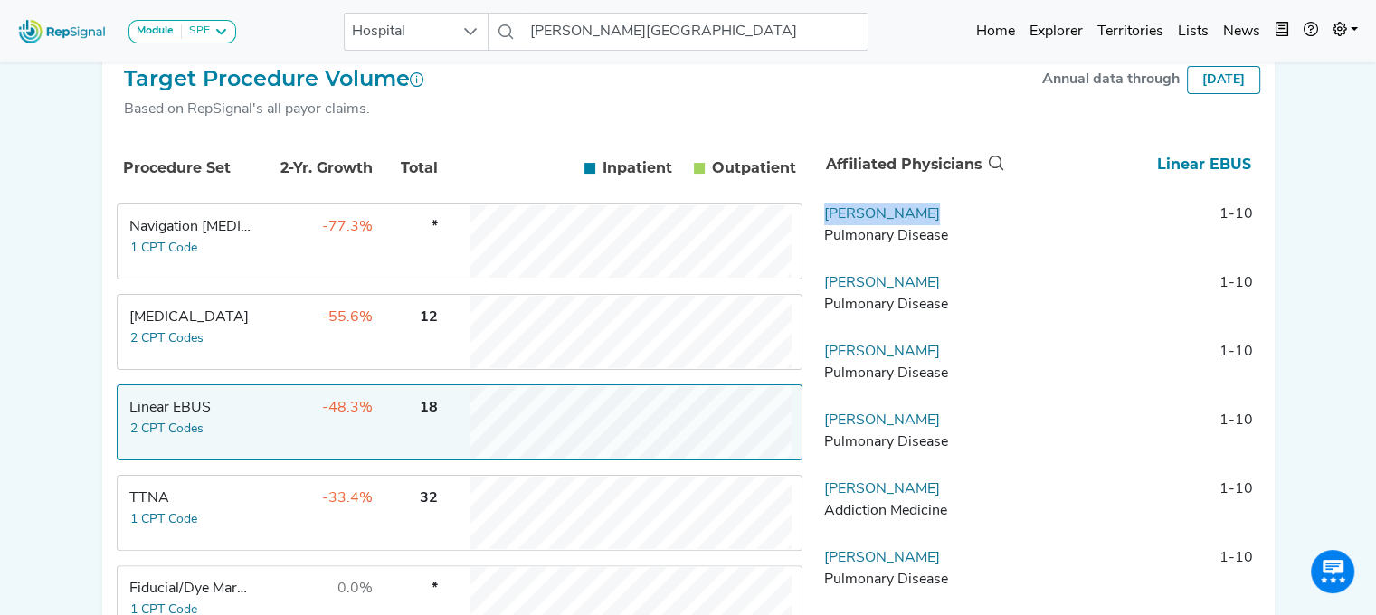
drag, startPoint x: 930, startPoint y: 227, endPoint x: 803, endPoint y: 230, distance: 127.6
click at [817, 230] on td "[PERSON_NAME] Pulmonary Disease" at bounding box center [912, 231] width 190 height 54
copy link "[PERSON_NAME]"
click at [231, 351] on td "[MEDICAL_DATA] 2 CPT Codes" at bounding box center [187, 332] width 136 height 72
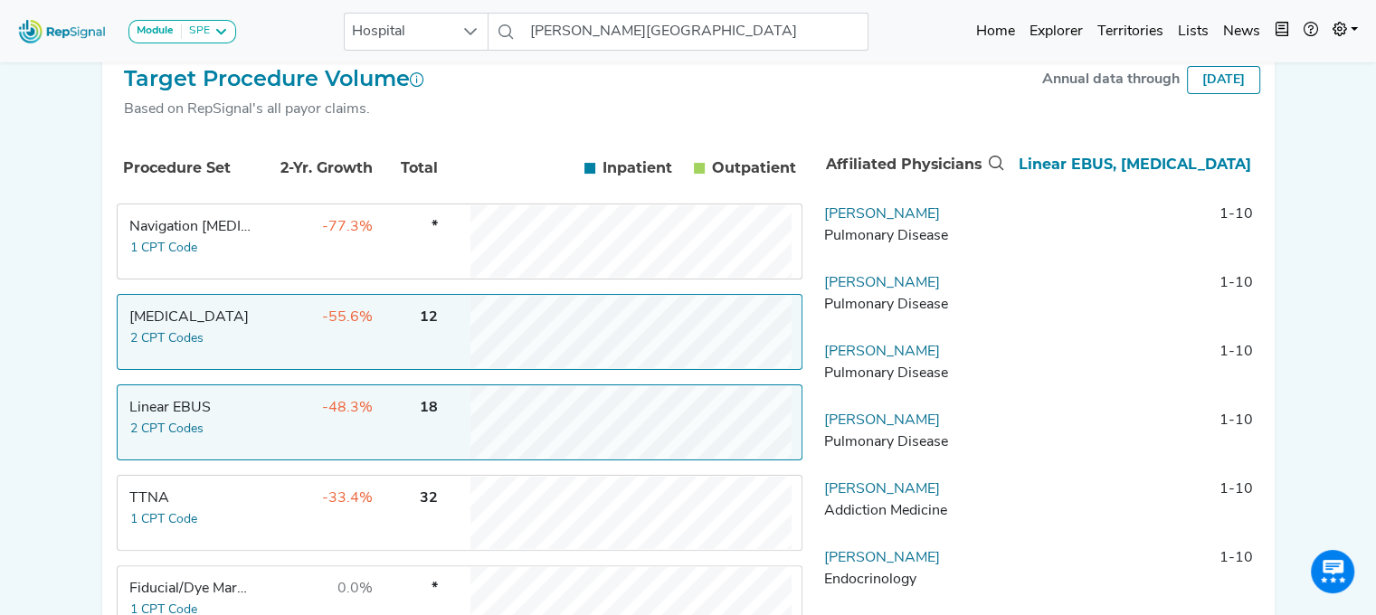
click at [152, 328] on div "[MEDICAL_DATA]" at bounding box center [191, 318] width 124 height 22
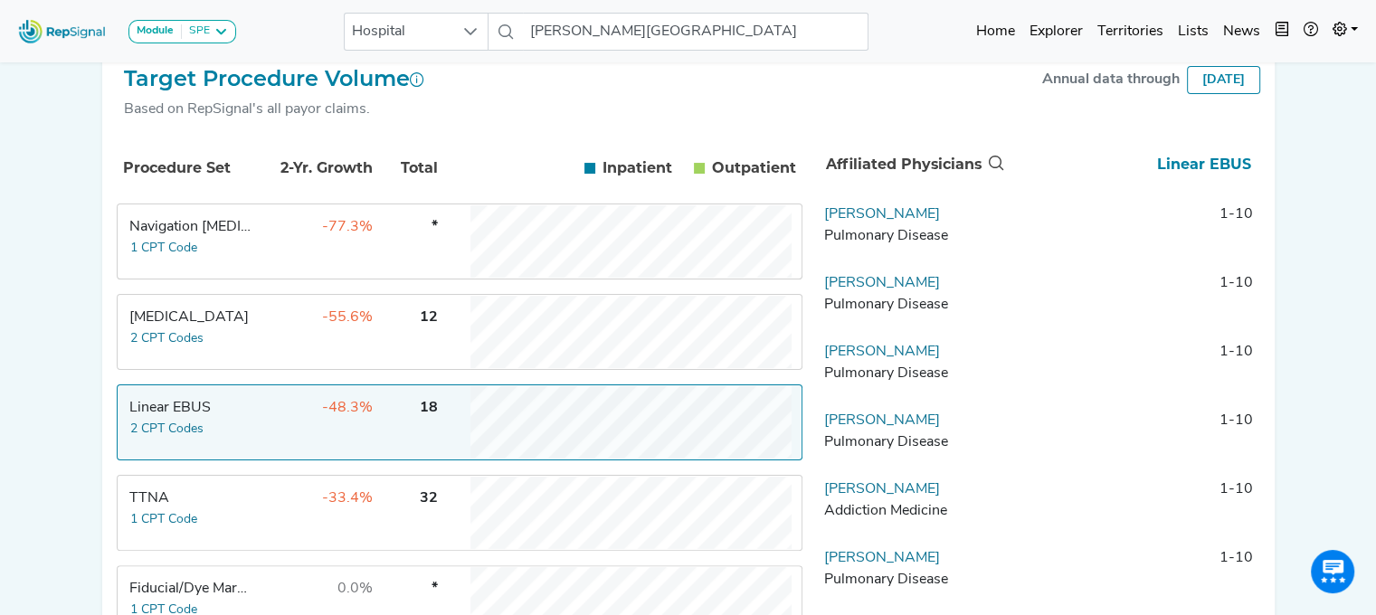
drag, startPoint x: 926, startPoint y: 295, endPoint x: 800, endPoint y: 296, distance: 125.8
click at [800, 296] on div "Procedure Set 2-Yr. Growth Total Inpatient In Outpatient Out Navigation [MEDICA…" at bounding box center [689, 531] width 1144 height 793
copy link "[PERSON_NAME]"
drag, startPoint x: 900, startPoint y: 363, endPoint x: 802, endPoint y: 366, distance: 98.7
click at [802, 366] on div "Procedure Set 2-Yr. Growth Total Inpatient In Outpatient Out Navigation [MEDICA…" at bounding box center [689, 531] width 1144 height 793
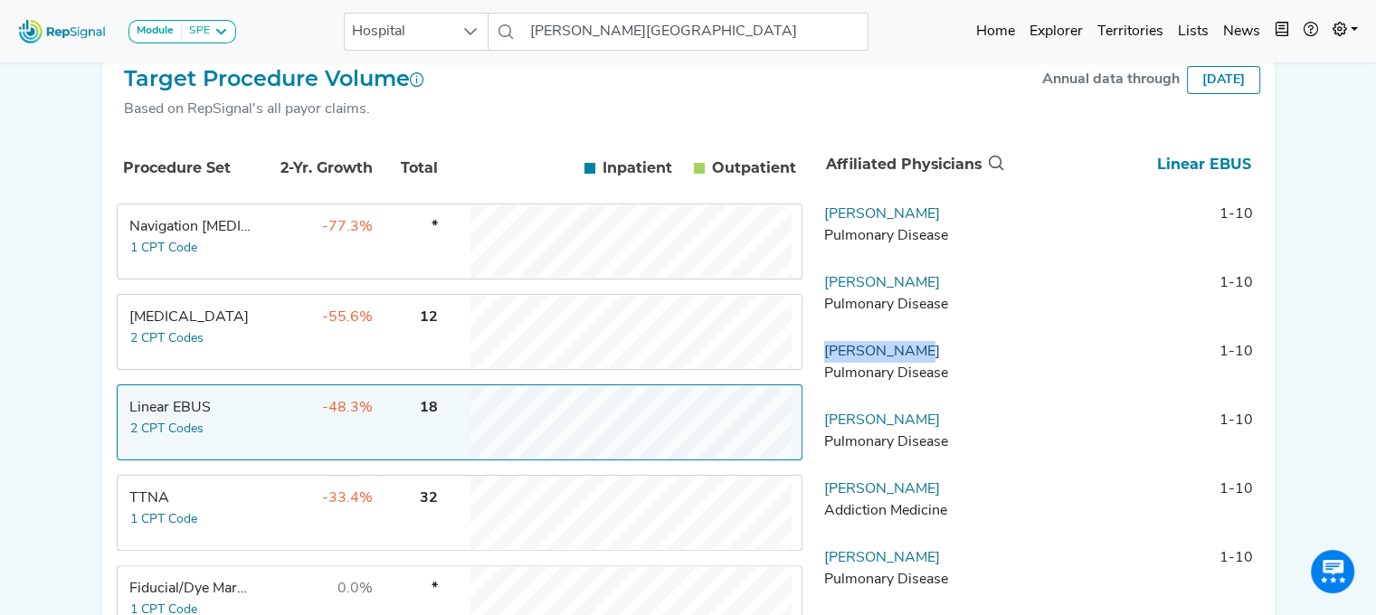
copy link "[PERSON_NAME]"
drag, startPoint x: 917, startPoint y: 499, endPoint x: 861, endPoint y: 503, distance: 56.2
click at [861, 503] on td "[PERSON_NAME] Addiction Medicine" at bounding box center [912, 506] width 190 height 54
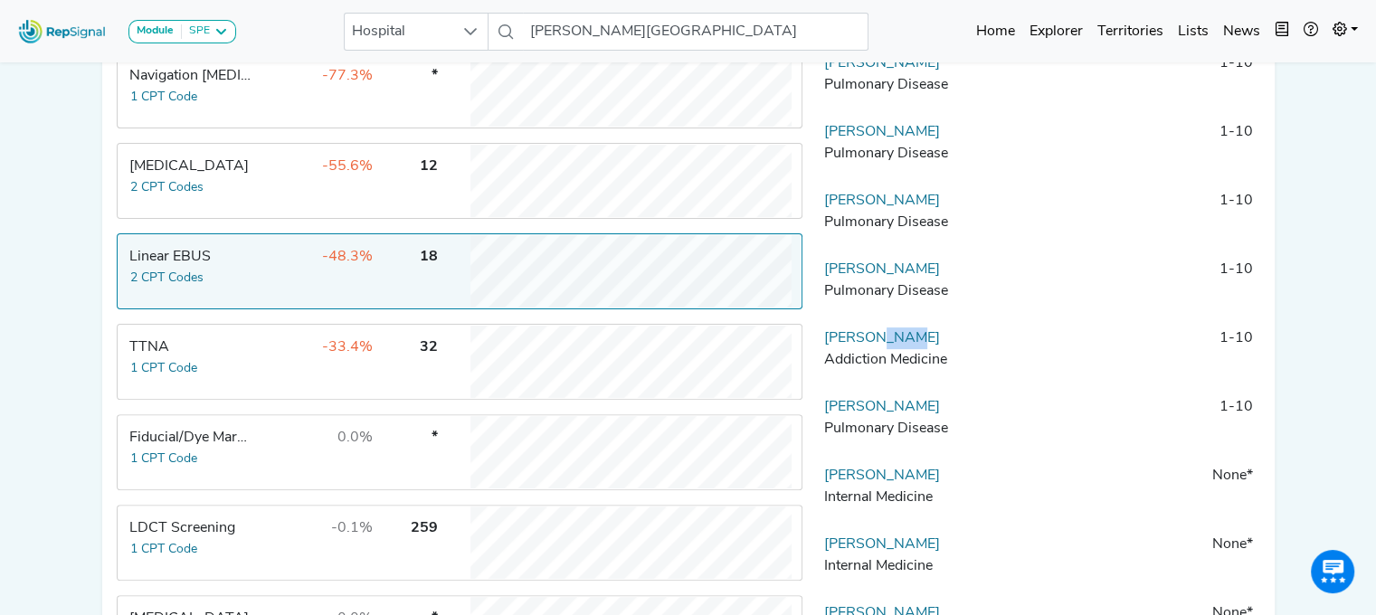
scroll to position [490, 14]
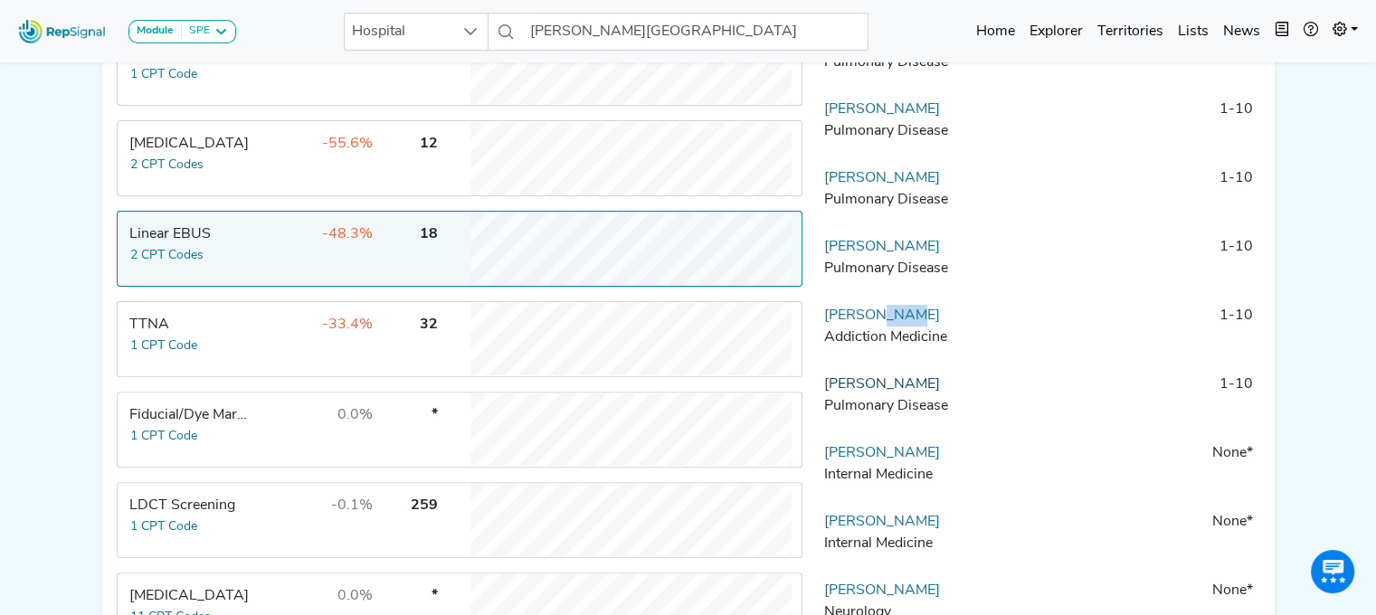
drag, startPoint x: 953, startPoint y: 401, endPoint x: 811, endPoint y: 401, distance: 142.1
click at [817, 401] on td "[PERSON_NAME] Pulmonary Disease" at bounding box center [912, 401] width 190 height 54
copy link "[PERSON_NAME]"
click at [147, 336] on div "TTNA" at bounding box center [191, 325] width 124 height 22
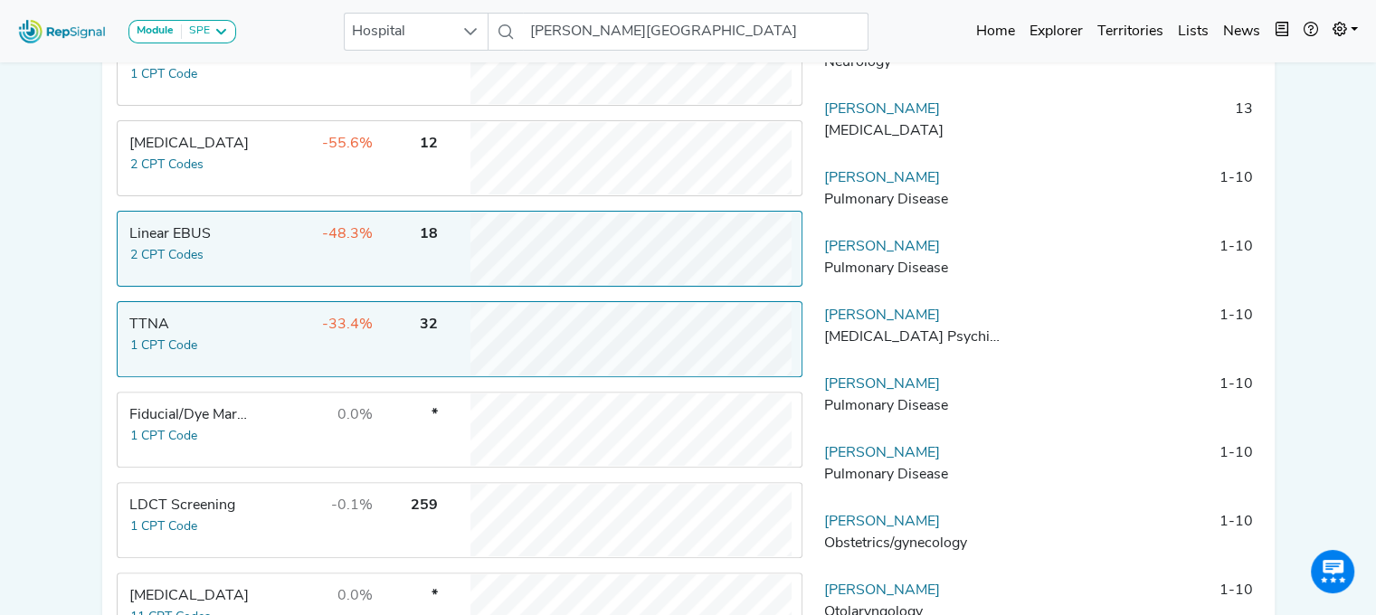
click at [228, 176] on td "[MEDICAL_DATA] 2 CPT Codes" at bounding box center [187, 158] width 136 height 72
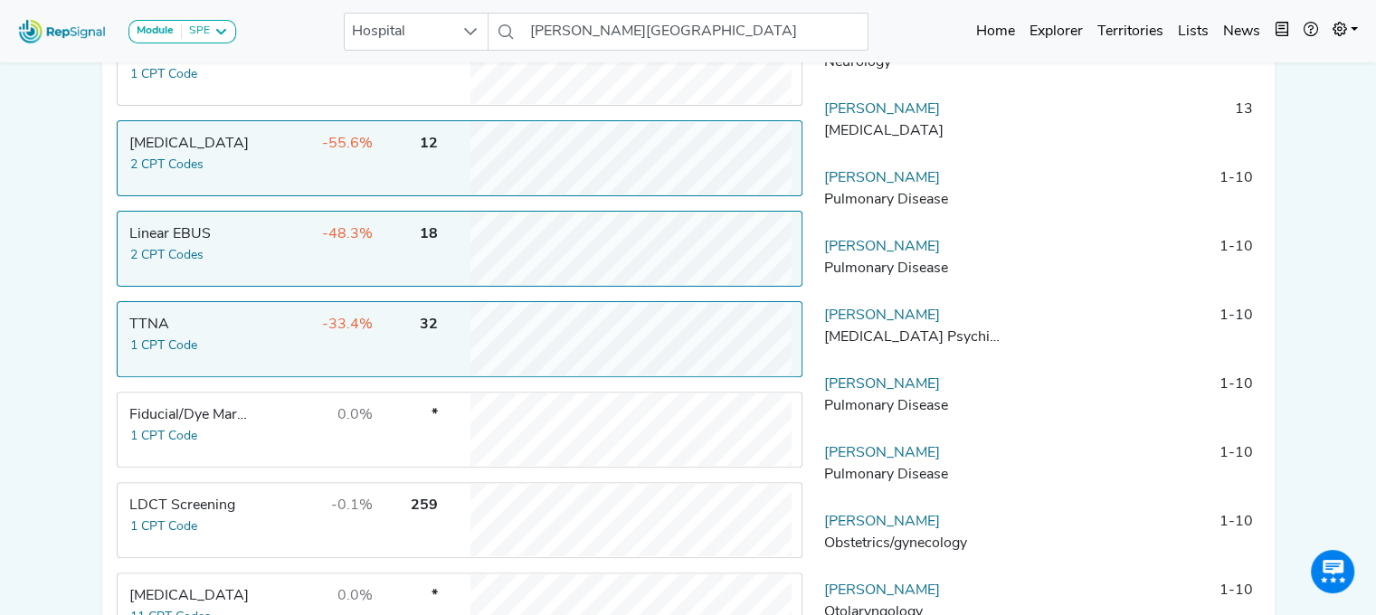
click at [166, 155] on div "[MEDICAL_DATA]" at bounding box center [191, 144] width 124 height 22
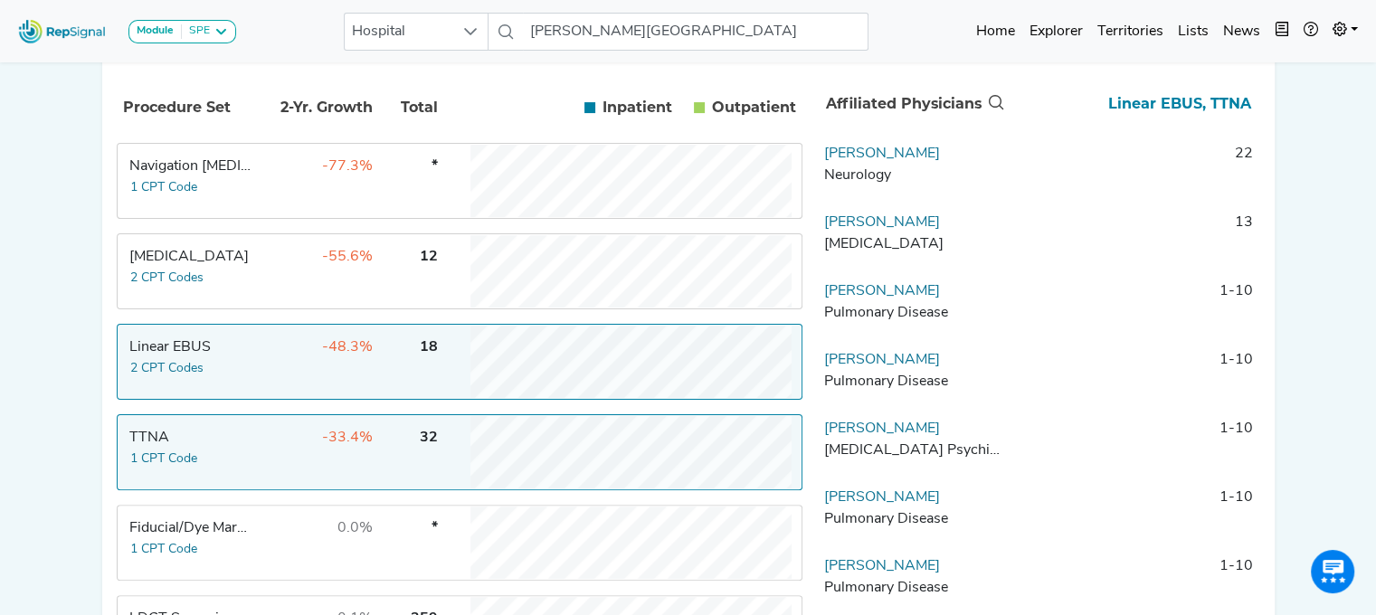
scroll to position [380, 14]
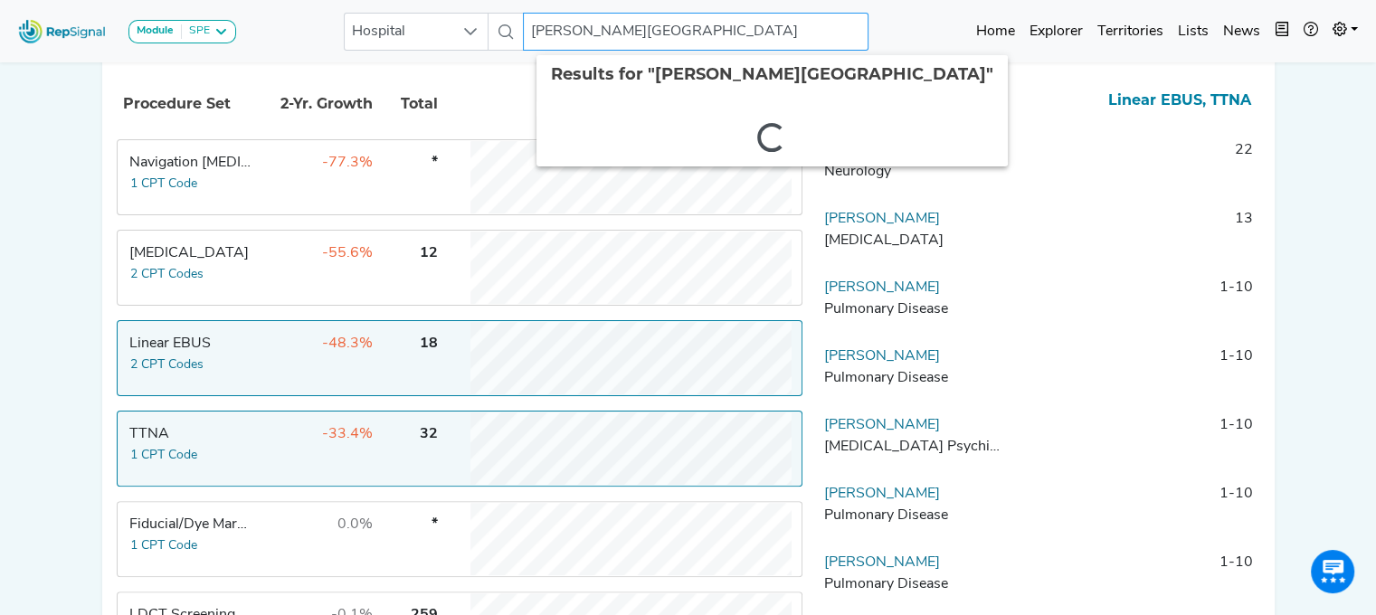
drag, startPoint x: 551, startPoint y: 26, endPoint x: 1009, endPoint y: 5, distance: 458.4
click at [1009, 5] on nav "Module SPE [MEDICAL_DATA] Disposable Bronchoscope SBRT SPE TTNA [MEDICAL_DATA] …" at bounding box center [688, 31] width 1376 height 62
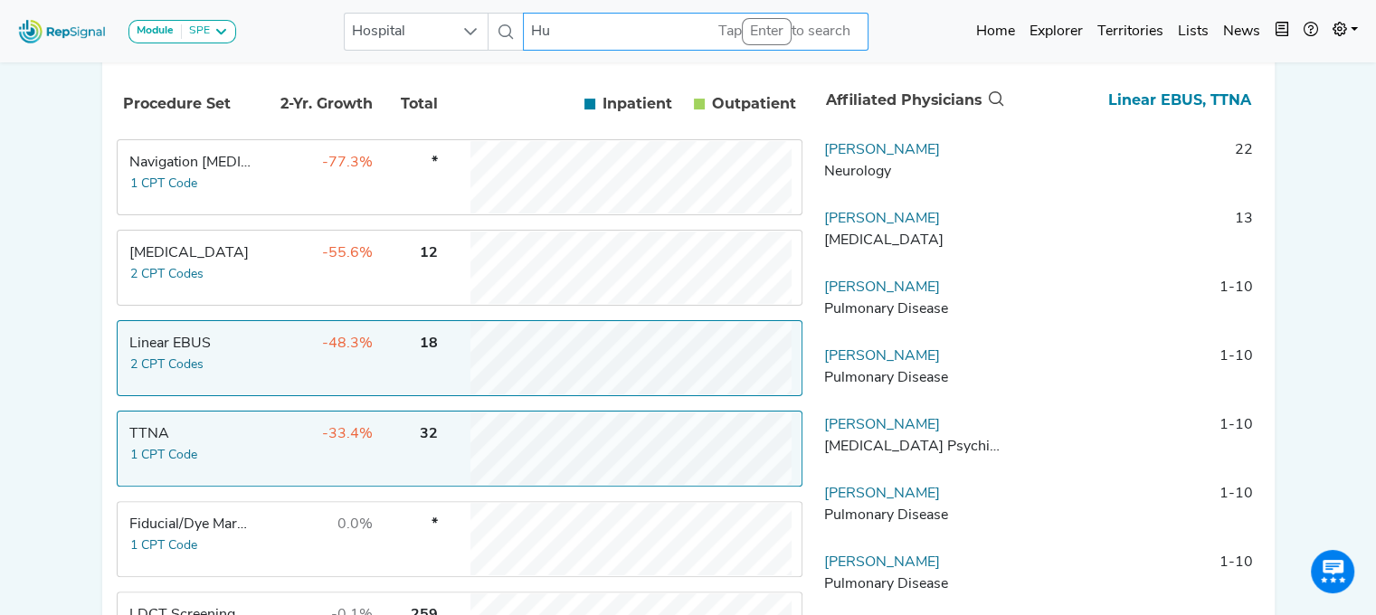
type input "H"
type input "[GEOGRAPHIC_DATA]"
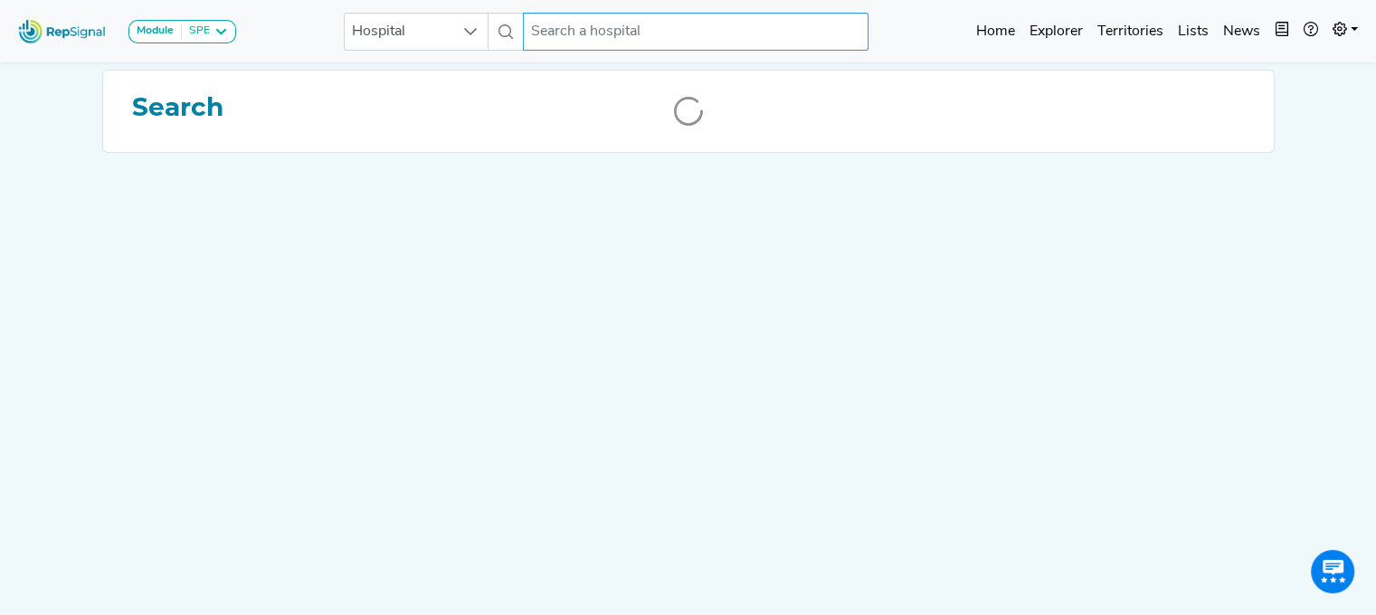
scroll to position [0, 14]
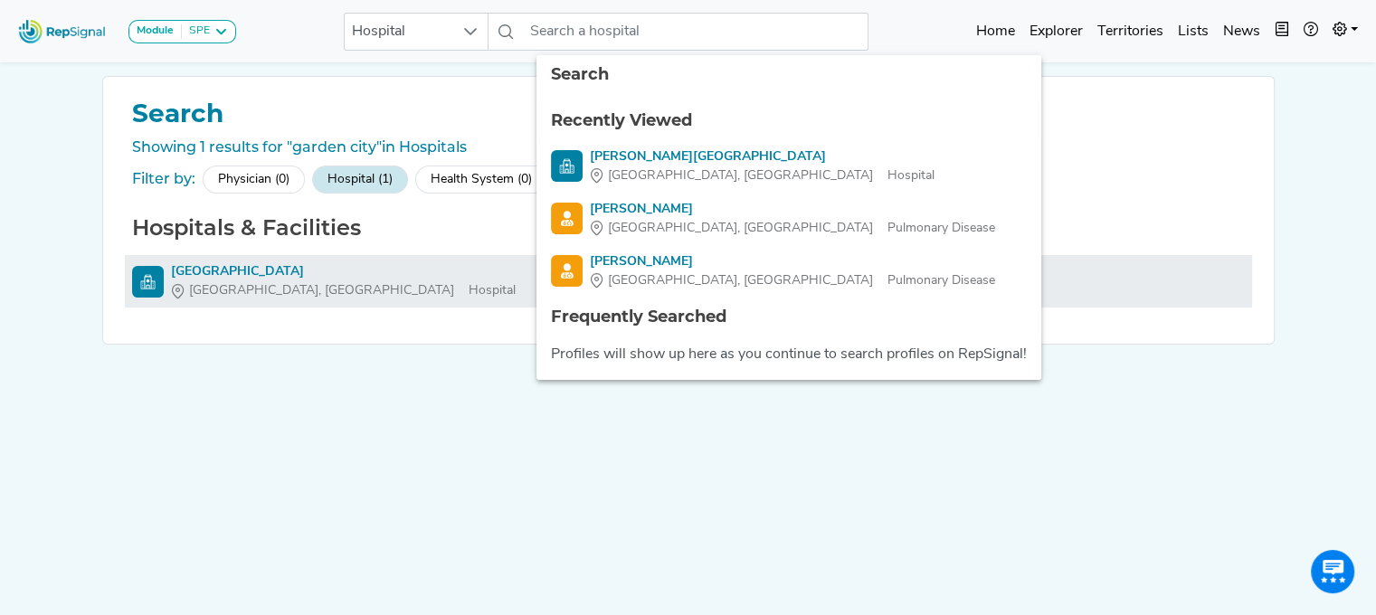
click at [255, 271] on div "[GEOGRAPHIC_DATA]" at bounding box center [343, 271] width 345 height 19
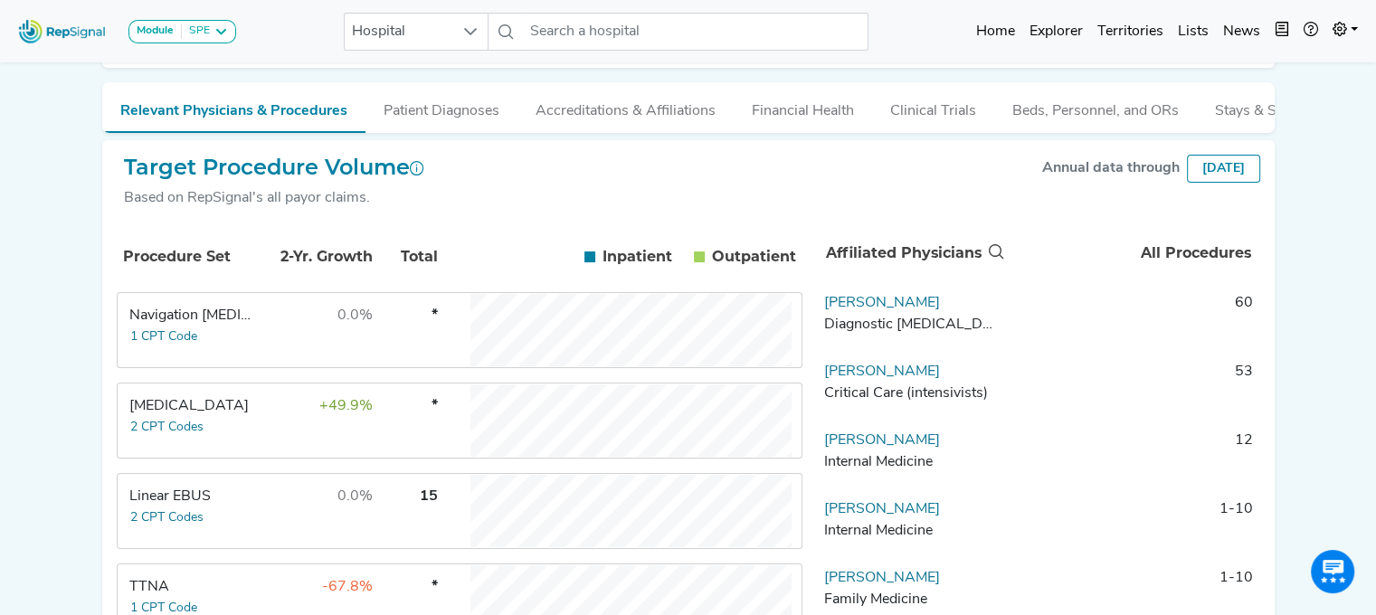
scroll to position [251, 14]
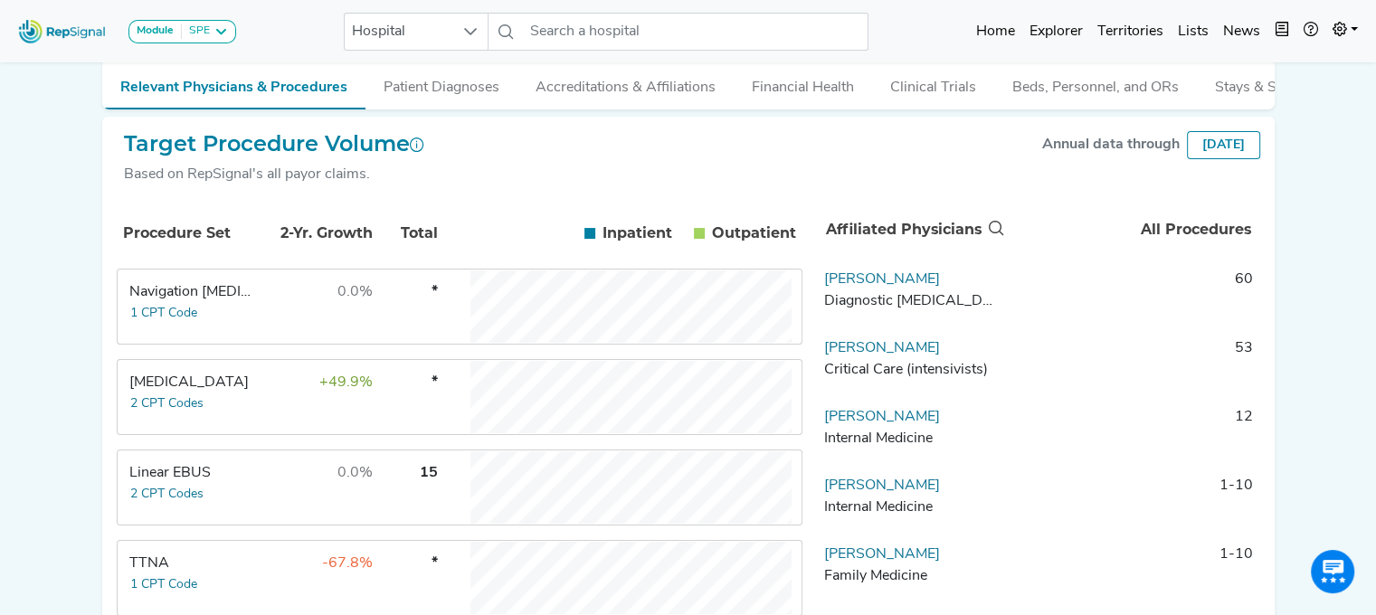
click at [169, 476] on div "Linear EBUS" at bounding box center [191, 473] width 124 height 22
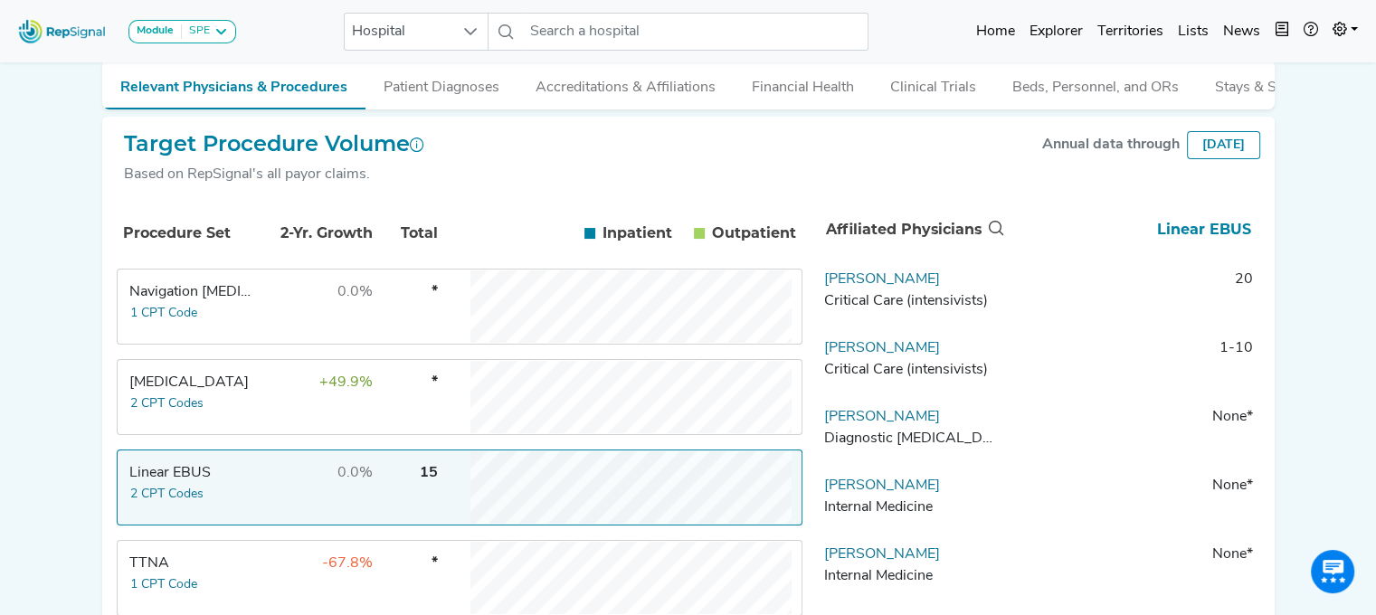
click at [909, 294] on td "[PERSON_NAME] Critical Care (intensivists)" at bounding box center [912, 296] width 190 height 54
click at [847, 287] on link "[PERSON_NAME]" at bounding box center [882, 279] width 116 height 14
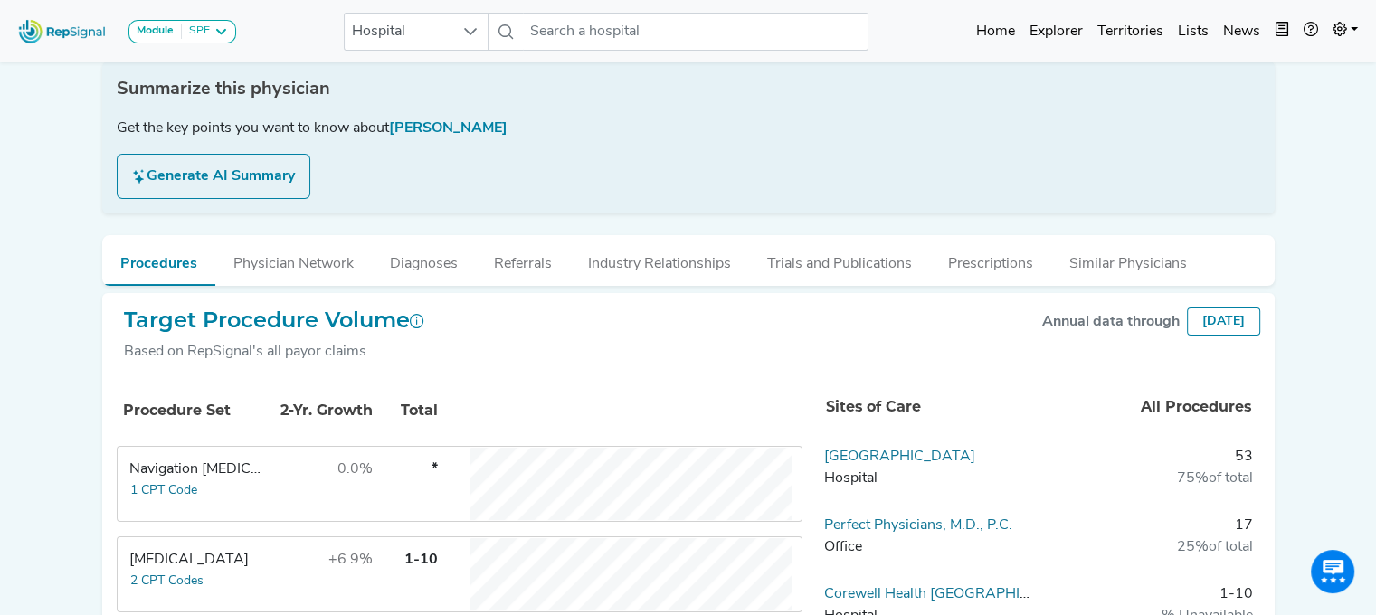
scroll to position [0, 14]
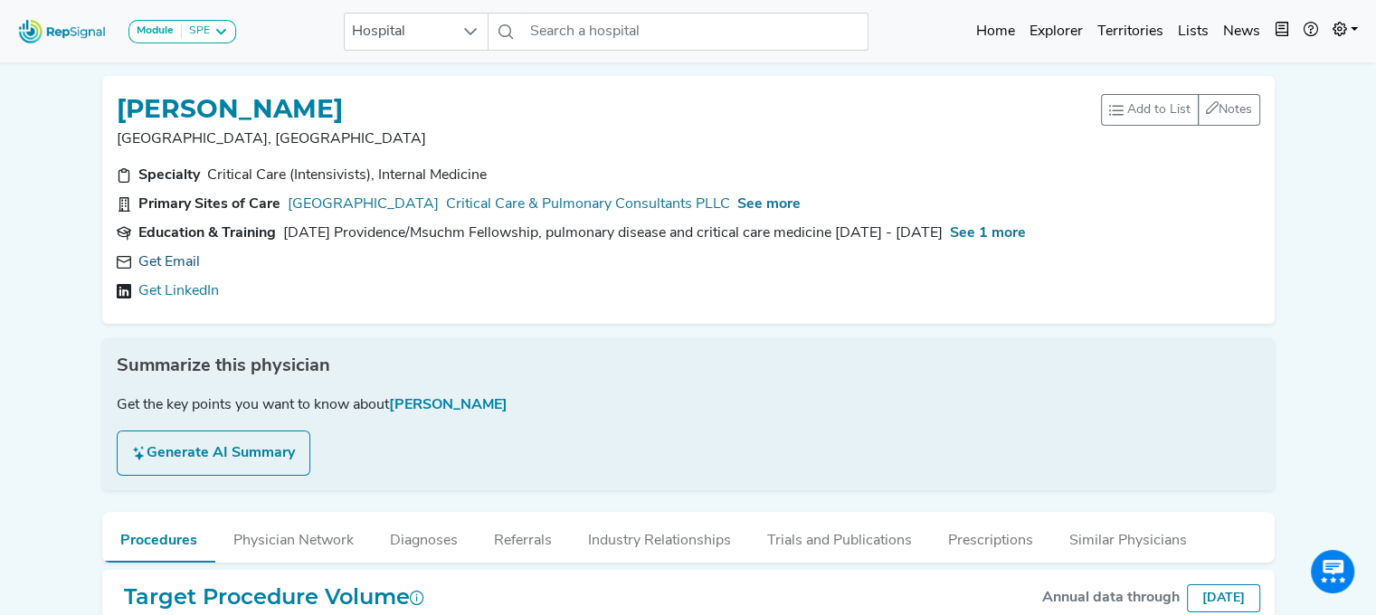
click at [163, 257] on link "Get Email" at bounding box center [169, 263] width 62 height 22
click at [102, 90] on div "[PERSON_NAME] Detroit, [GEOGRAPHIC_DATA] Add to List Recent Lists: Starred Phys…" at bounding box center [688, 200] width 1173 height 248
copy h1 "[PERSON_NAME]"
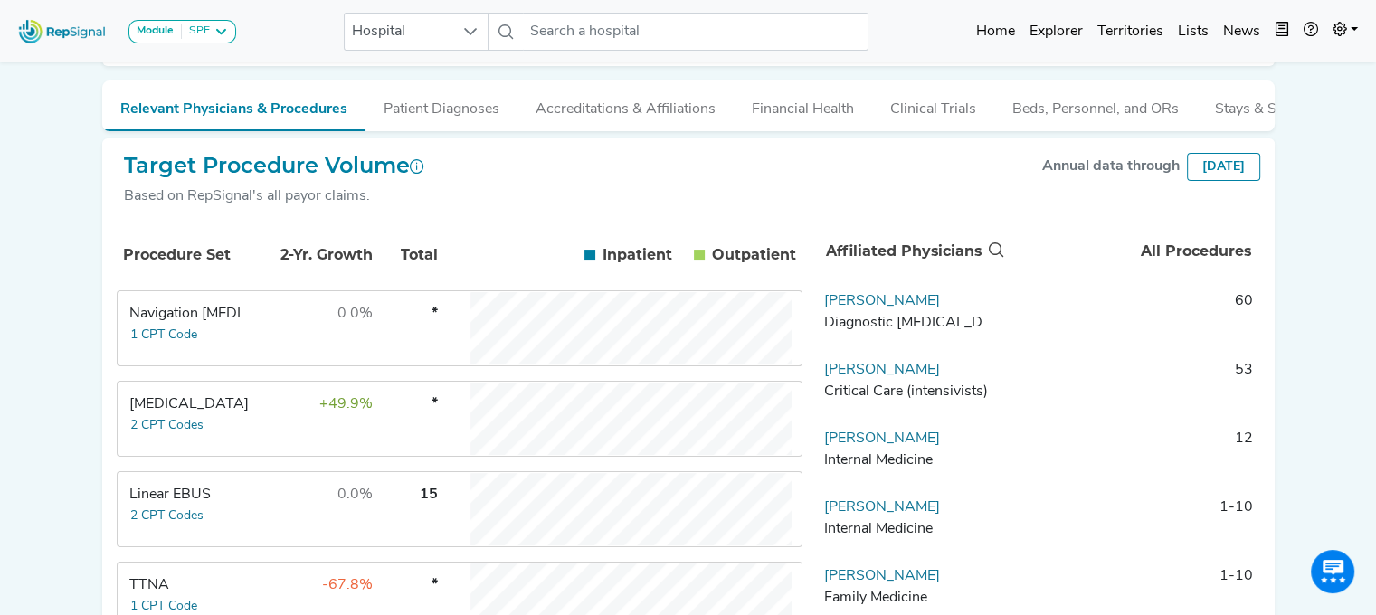
scroll to position [237, 14]
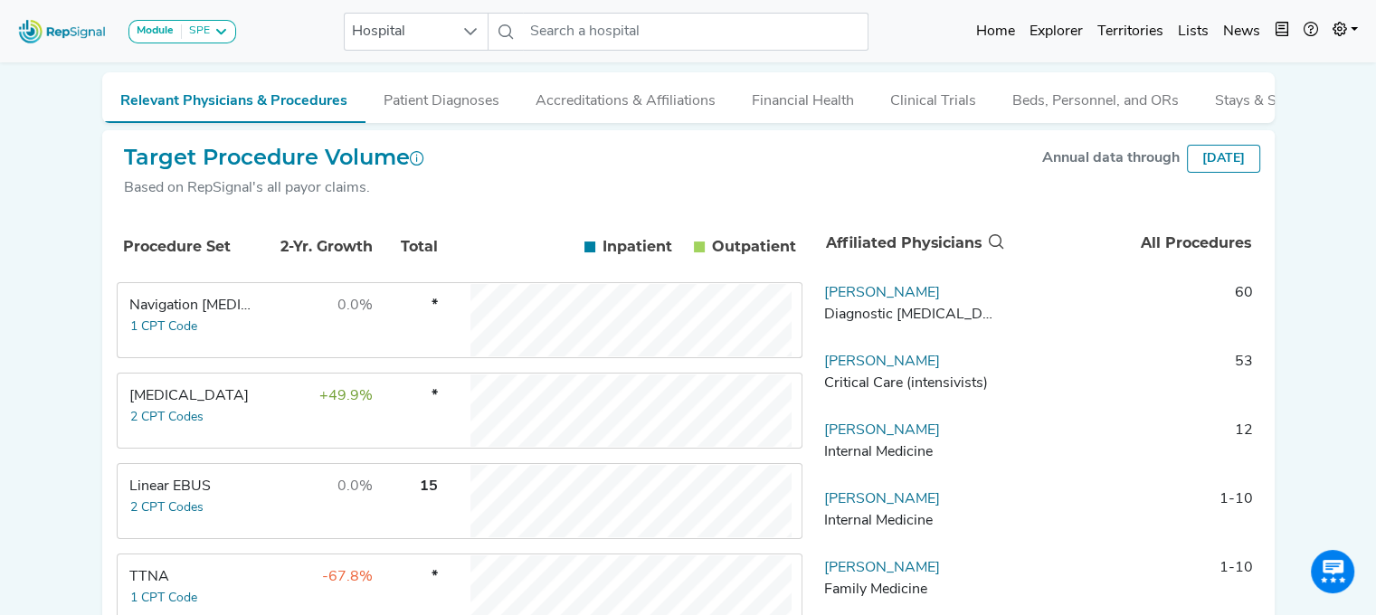
click at [129, 498] on div "Linear EBUS" at bounding box center [191, 487] width 124 height 22
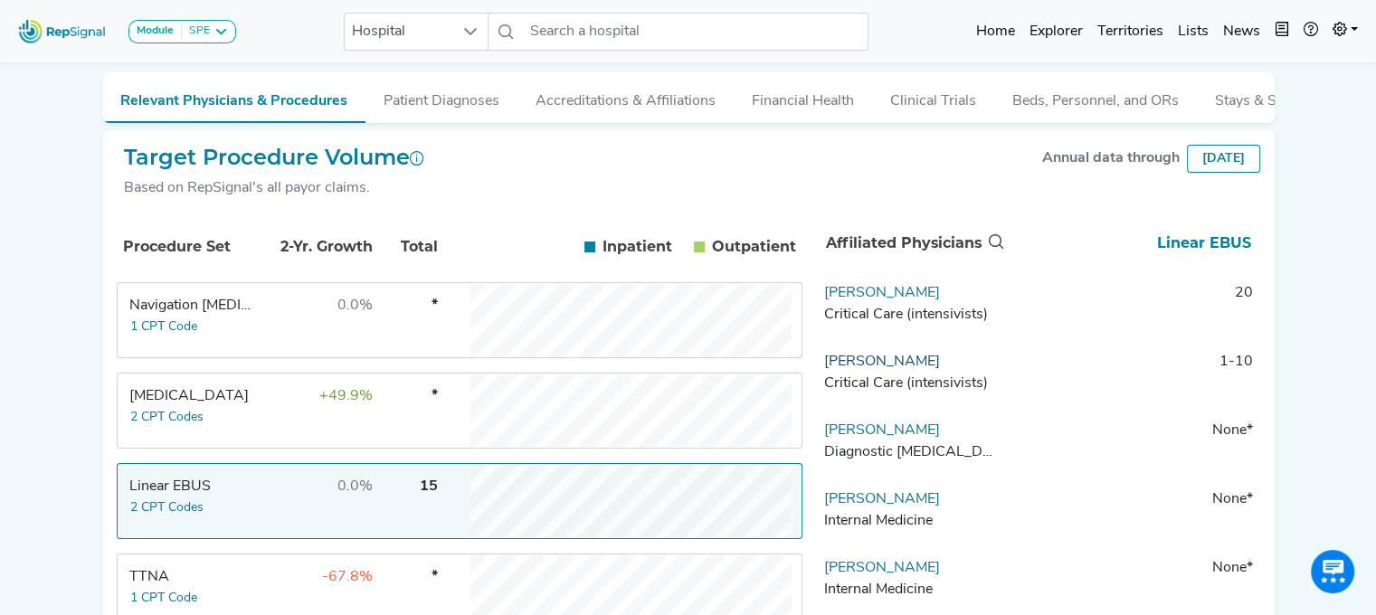
click at [865, 369] on link "[PERSON_NAME]" at bounding box center [882, 362] width 116 height 14
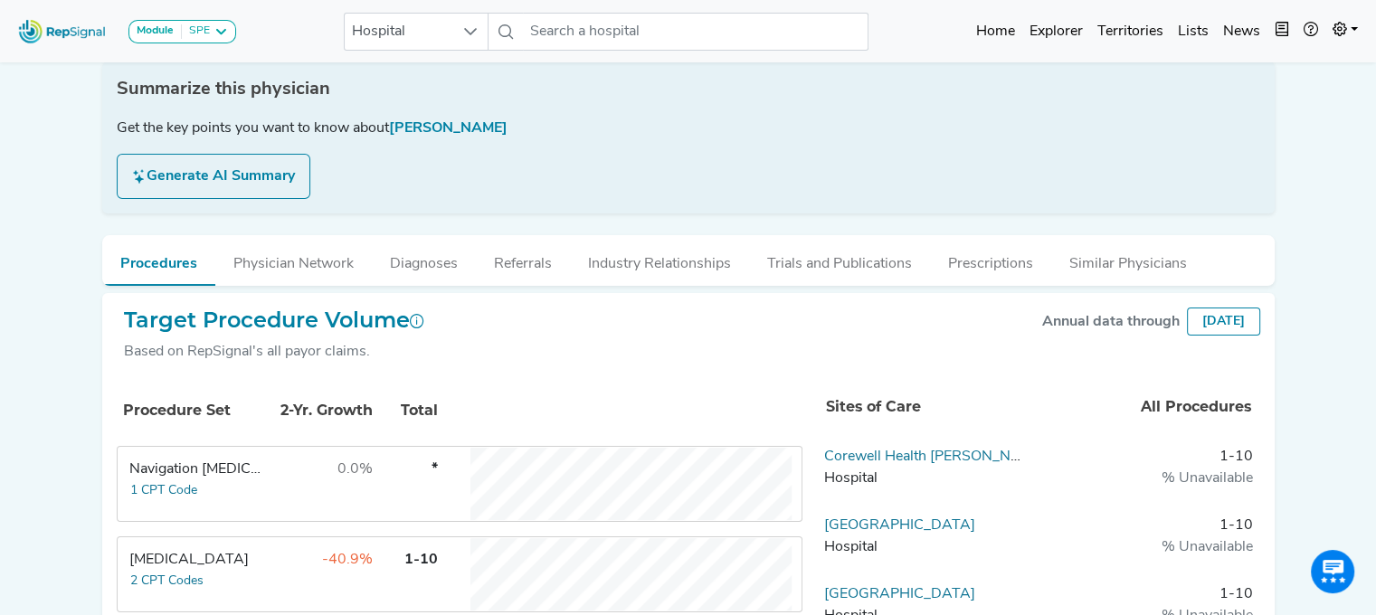
scroll to position [0, 14]
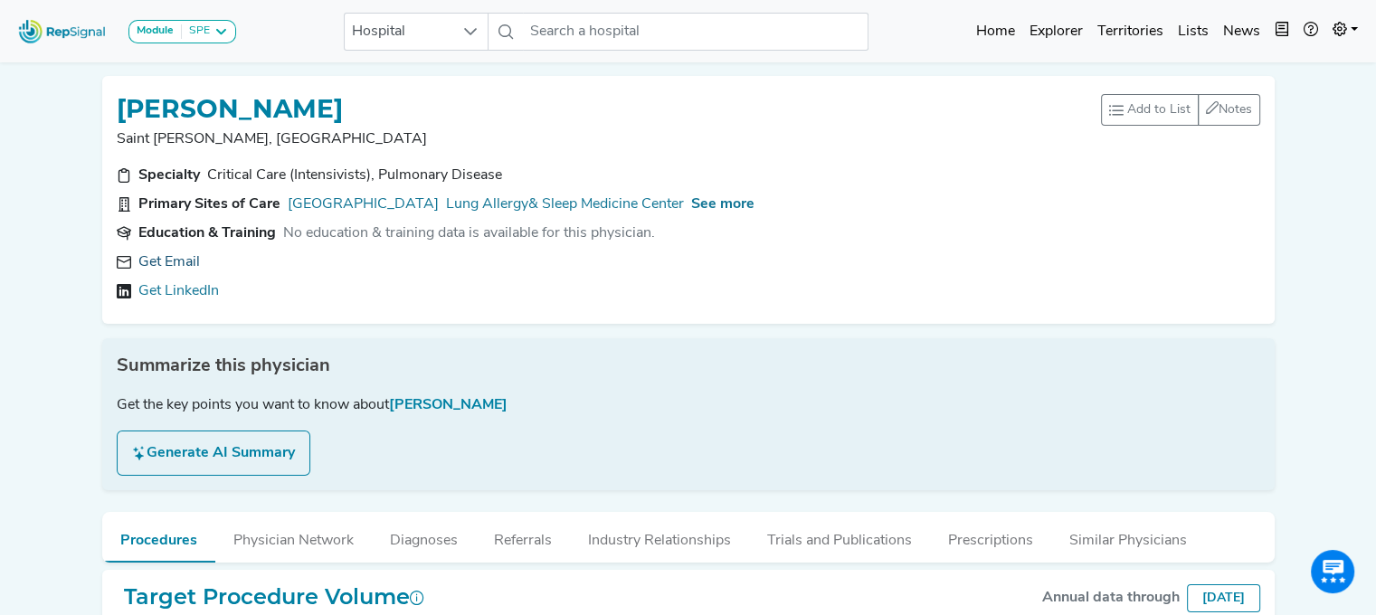
click at [169, 265] on link "Get Email" at bounding box center [169, 263] width 62 height 22
click at [692, 197] on span "See more" at bounding box center [722, 204] width 63 height 14
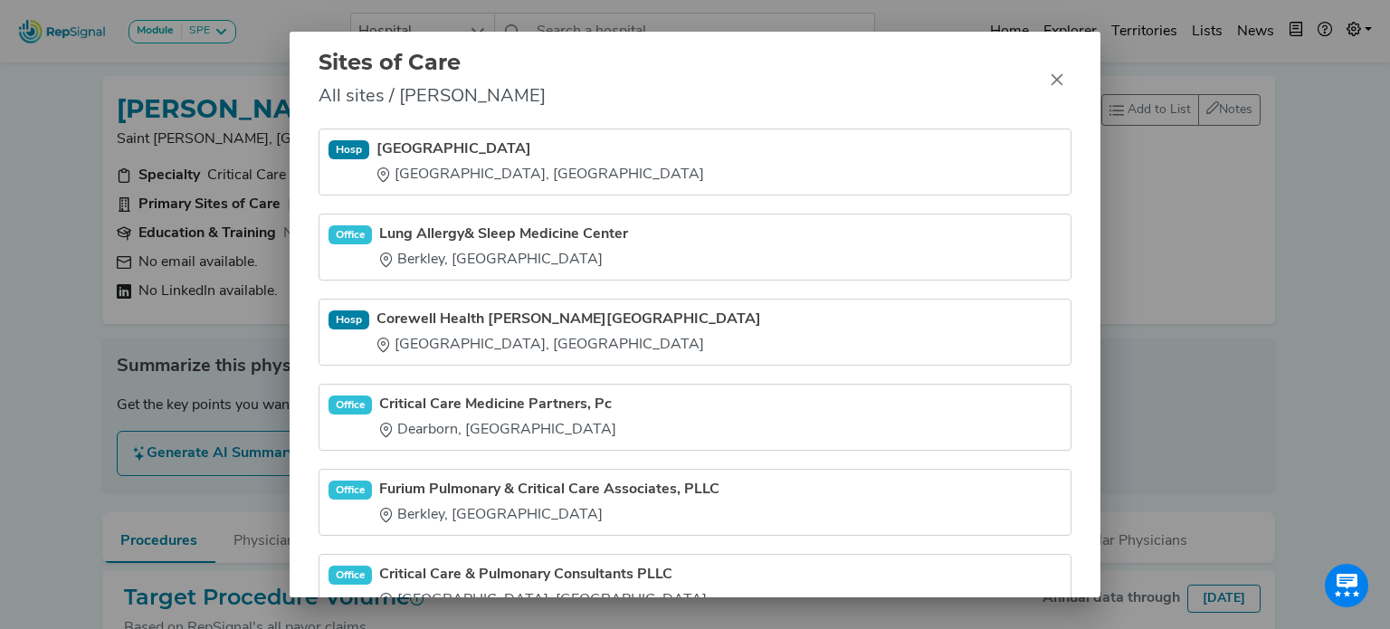
click at [95, 97] on div "Sites of Care All sites / [PERSON_NAME][GEOGRAPHIC_DATA], [GEOGRAPHIC_DATA] Off…" at bounding box center [695, 314] width 1390 height 629
click at [43, 218] on div "Sites of Care All sites / [PERSON_NAME][GEOGRAPHIC_DATA], [GEOGRAPHIC_DATA] Off…" at bounding box center [695, 314] width 1390 height 629
click at [1056, 76] on icon "Close" at bounding box center [1057, 79] width 14 height 14
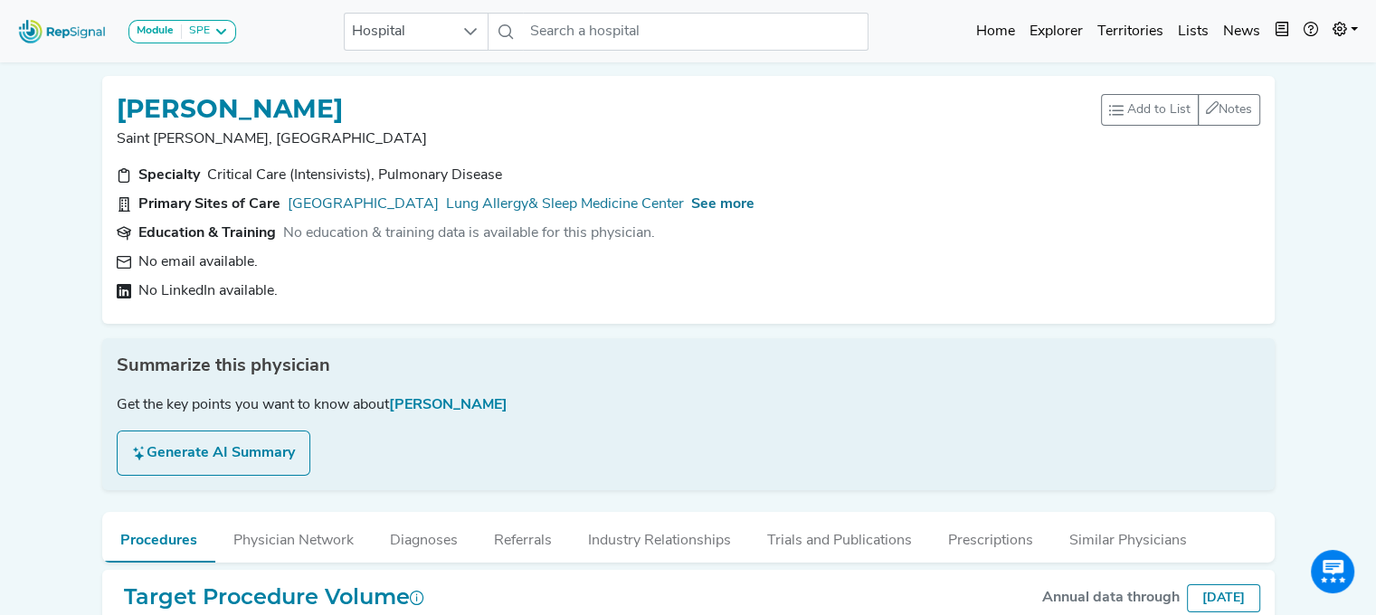
click at [428, 402] on span "[PERSON_NAME]" at bounding box center [448, 405] width 119 height 14
